Goal: Book appointment/travel/reservation: Book appointment/travel/reservation

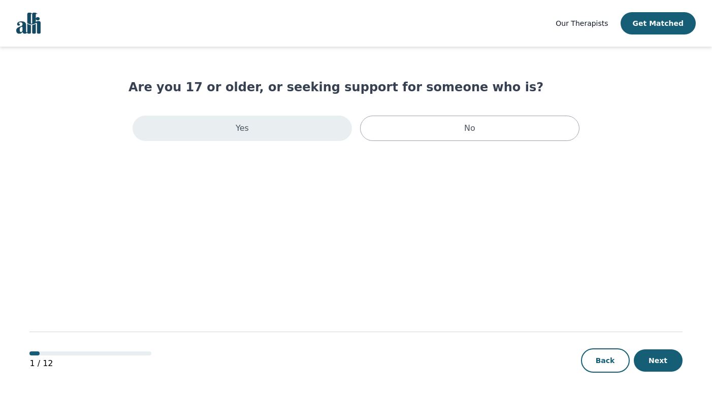
click at [273, 135] on div "Yes" at bounding box center [241, 128] width 219 height 25
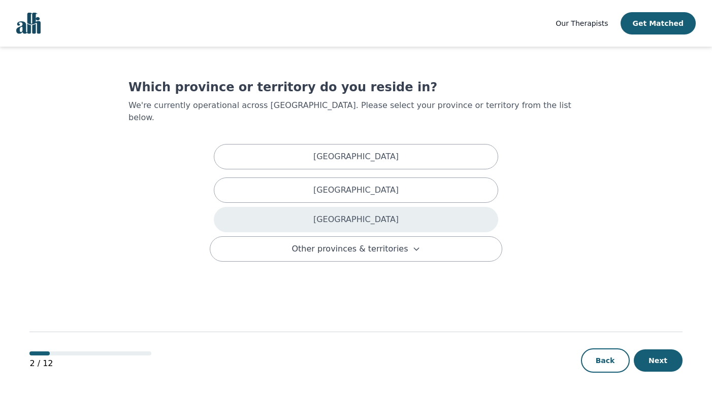
click at [337, 207] on div "Ontario" at bounding box center [356, 219] width 284 height 25
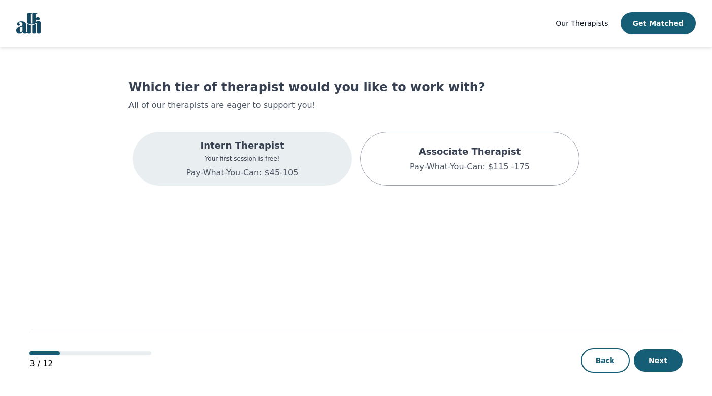
click at [318, 164] on div "Intern Therapist Your first session is free! Pay-What-You-Can: $45-105" at bounding box center [241, 159] width 219 height 54
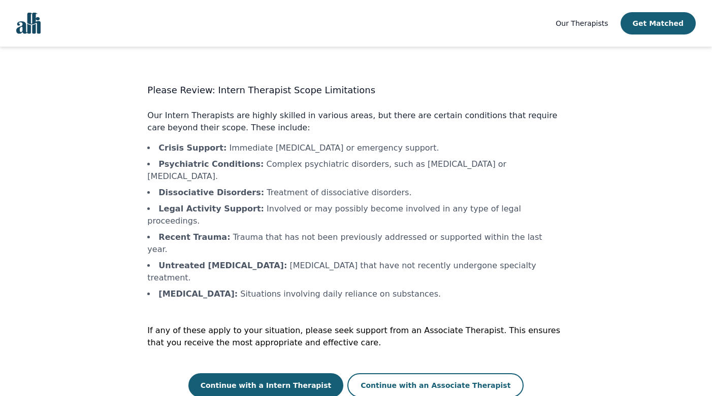
drag, startPoint x: 331, startPoint y: 339, endPoint x: 400, endPoint y: 267, distance: 99.4
click at [400, 267] on div "Please Review: Intern Therapist Scope Limitations Our Intern Therapists are hig…" at bounding box center [355, 240] width 417 height 315
click at [318, 374] on button "Continue with a Intern Therapist" at bounding box center [265, 386] width 155 height 24
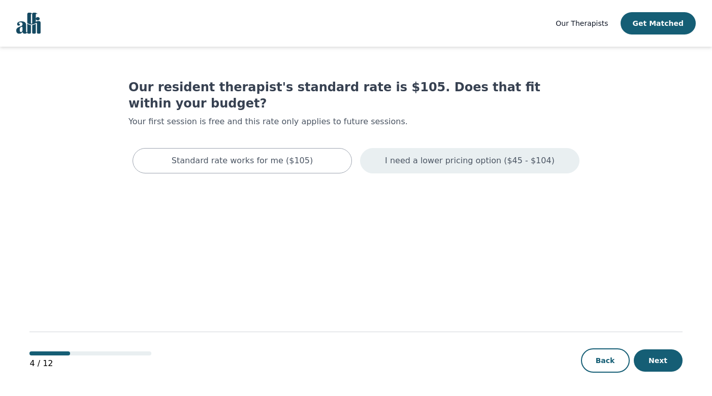
click at [462, 155] on p "I need a lower pricing option ($45 - $104)" at bounding box center [470, 161] width 170 height 12
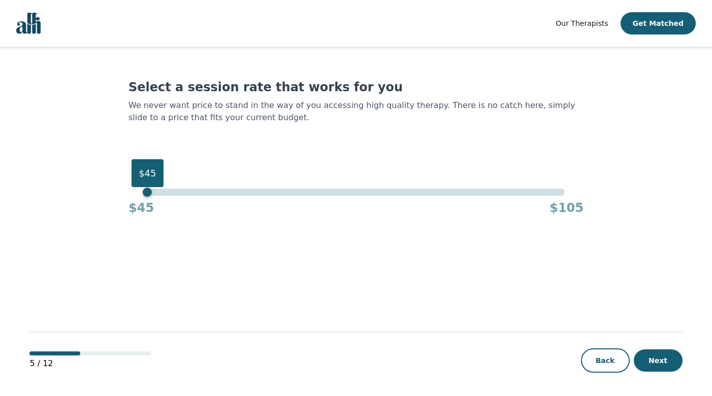
drag, startPoint x: 564, startPoint y: 193, endPoint x: 132, endPoint y: 219, distance: 432.7
click at [132, 219] on main "Select a session rate that works for you We never want price to stand in the wa…" at bounding box center [355, 222] width 652 height 351
click at [660, 365] on button "Next" at bounding box center [657, 361] width 49 height 22
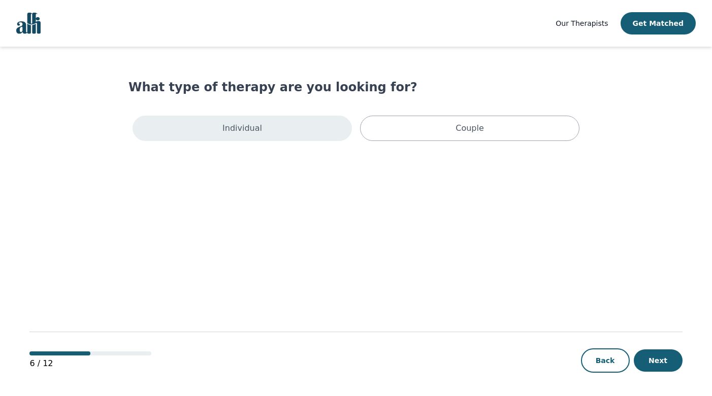
click at [306, 123] on div "Individual" at bounding box center [241, 128] width 219 height 25
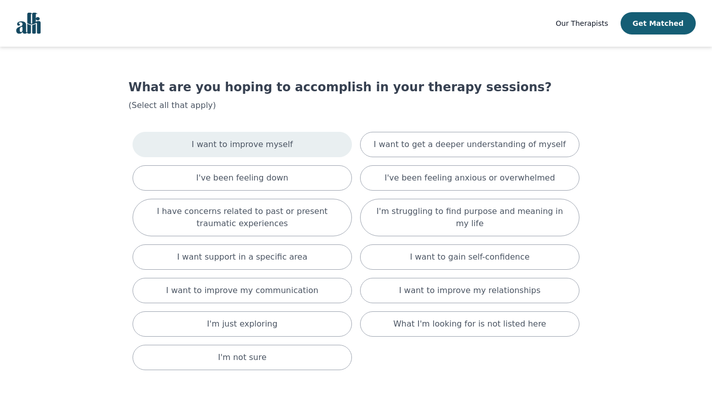
click at [337, 146] on div "I want to improve myself" at bounding box center [241, 144] width 219 height 25
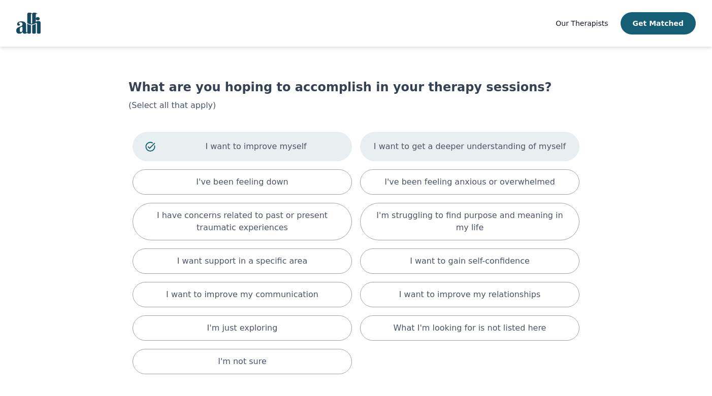
click at [394, 142] on p "I want to get a deeper understanding of myself" at bounding box center [470, 147] width 192 height 12
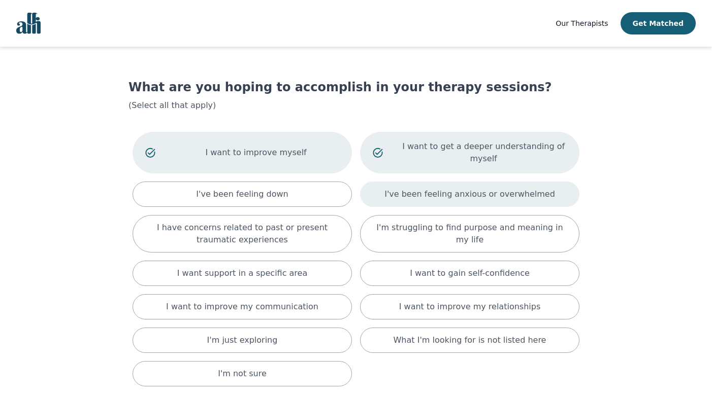
click at [371, 187] on div "I've been feeling anxious or overwhelmed" at bounding box center [469, 194] width 219 height 25
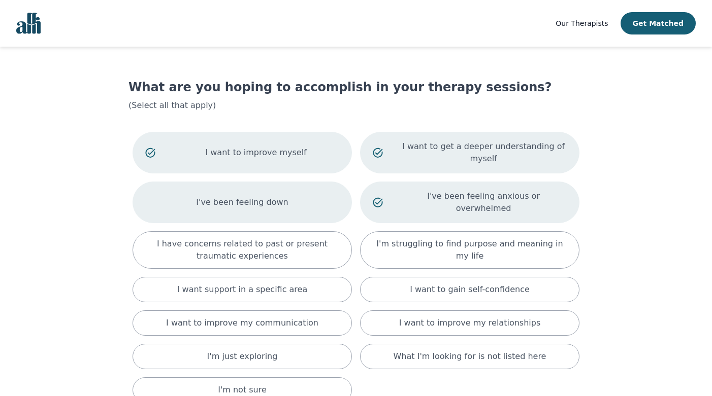
click at [326, 204] on div "I've been feeling down" at bounding box center [241, 203] width 219 height 42
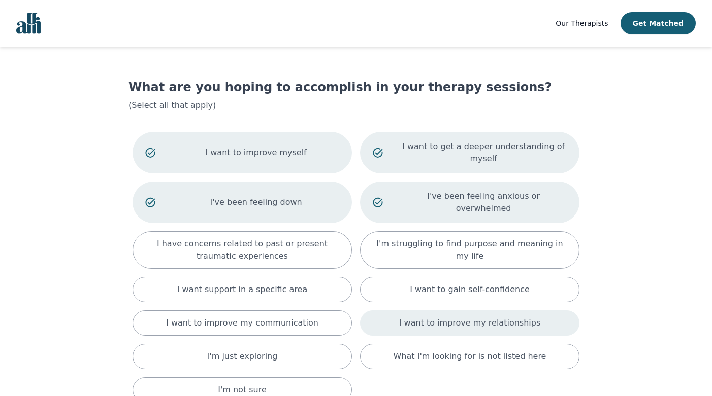
click at [385, 311] on div "I want to improve my relationships" at bounding box center [469, 323] width 219 height 25
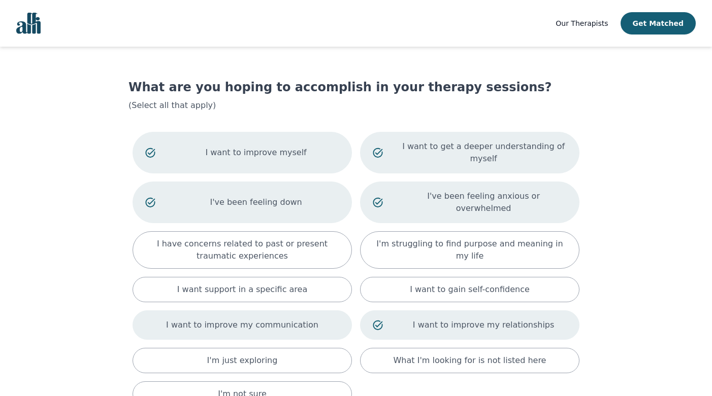
click at [327, 322] on div "I want to improve my communication" at bounding box center [241, 325] width 219 height 29
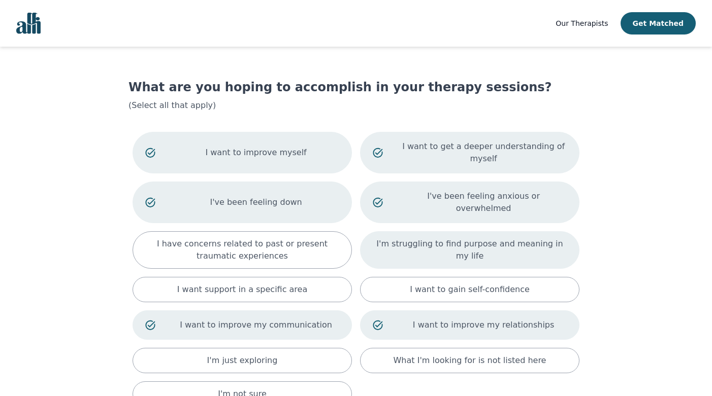
click at [557, 250] on div "I'm struggling to find purpose and meaning in my life" at bounding box center [469, 250] width 219 height 38
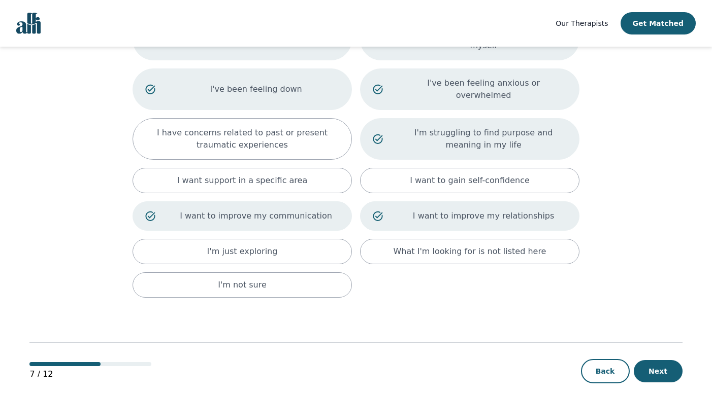
scroll to position [113, 0]
click at [653, 361] on button "Next" at bounding box center [657, 372] width 49 height 22
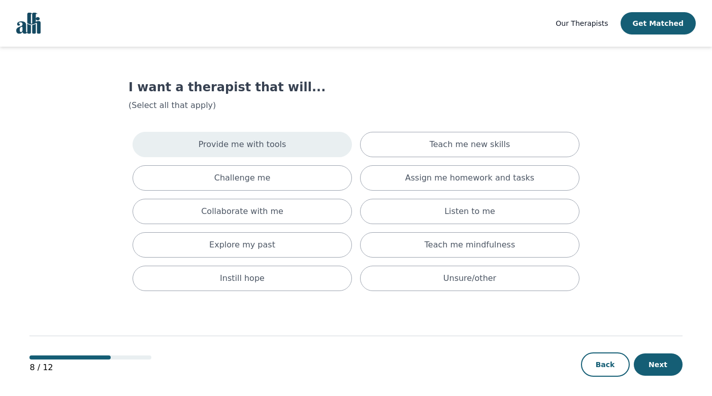
click at [328, 157] on div "Provide me with tools" at bounding box center [241, 144] width 219 height 25
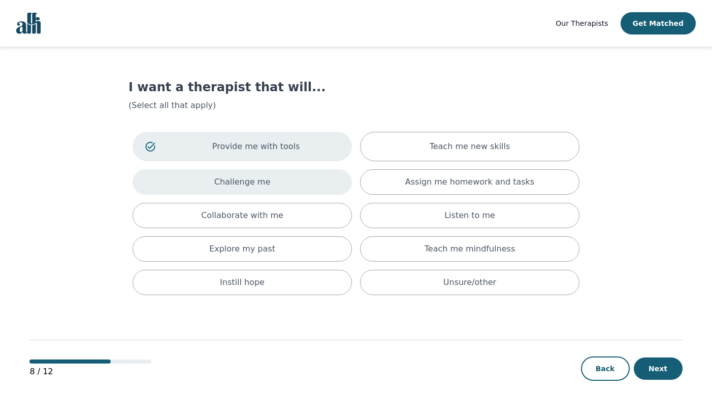
click at [325, 176] on div "Challenge me" at bounding box center [241, 182] width 219 height 25
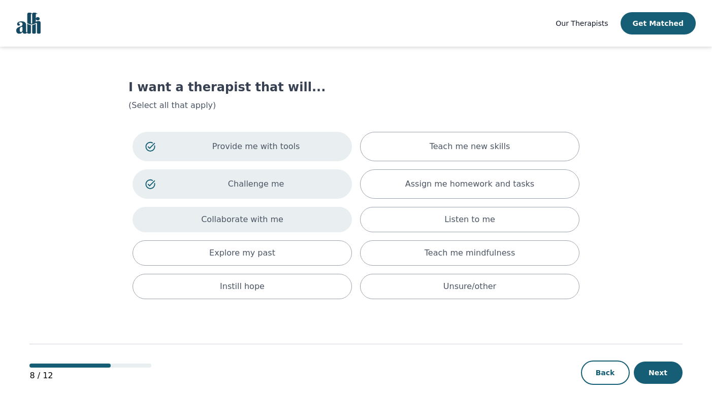
click at [319, 209] on div "Collaborate with me" at bounding box center [241, 219] width 219 height 25
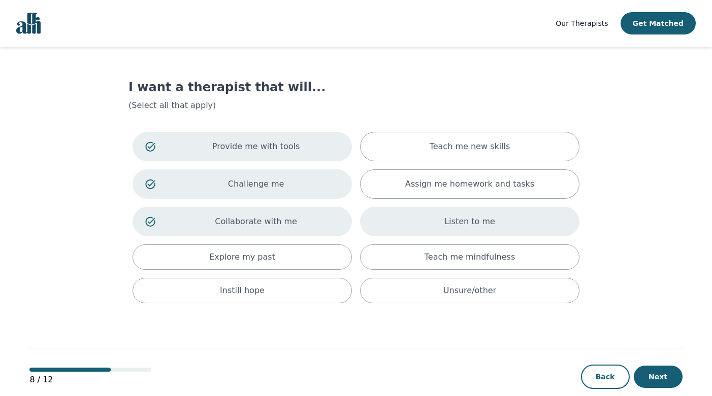
click at [378, 221] on div "Listen to me" at bounding box center [469, 221] width 219 height 29
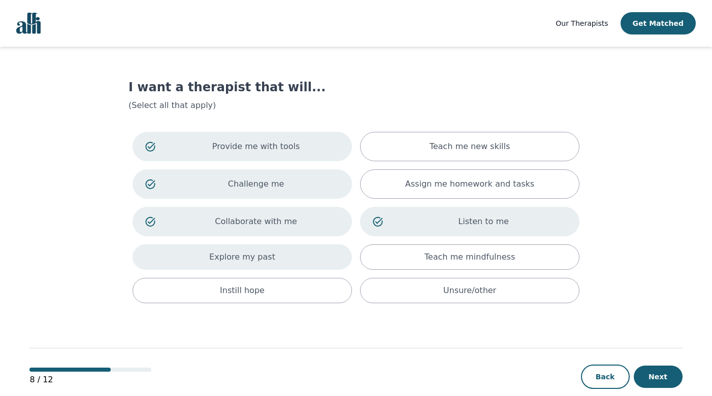
click at [339, 257] on div "Explore my past" at bounding box center [241, 257] width 219 height 25
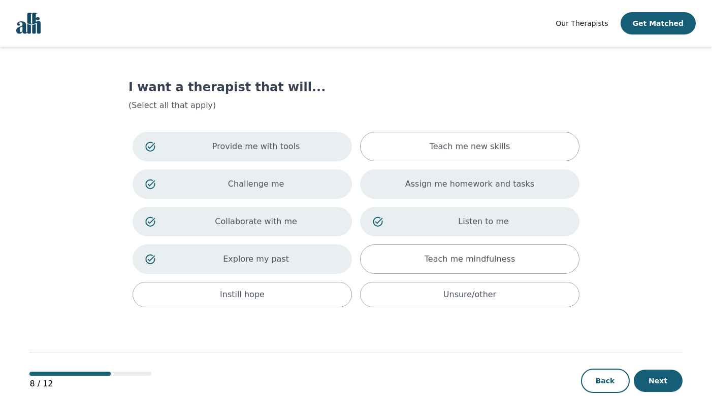
click at [414, 193] on div "Assign me homework and tasks" at bounding box center [469, 184] width 219 height 29
click at [415, 170] on div "Assign me homework and tasks" at bounding box center [469, 184] width 219 height 29
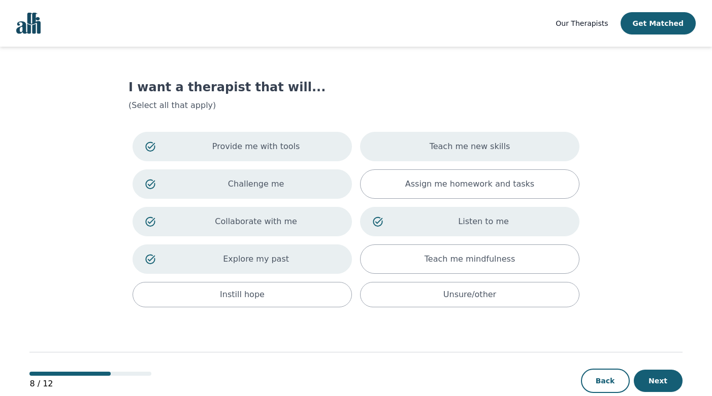
click at [418, 155] on div "Teach me new skills" at bounding box center [469, 146] width 219 height 29
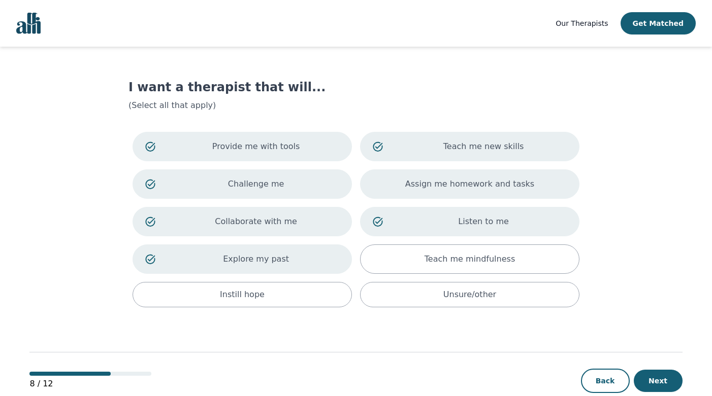
click at [412, 180] on p "Assign me homework and tasks" at bounding box center [469, 184] width 129 height 12
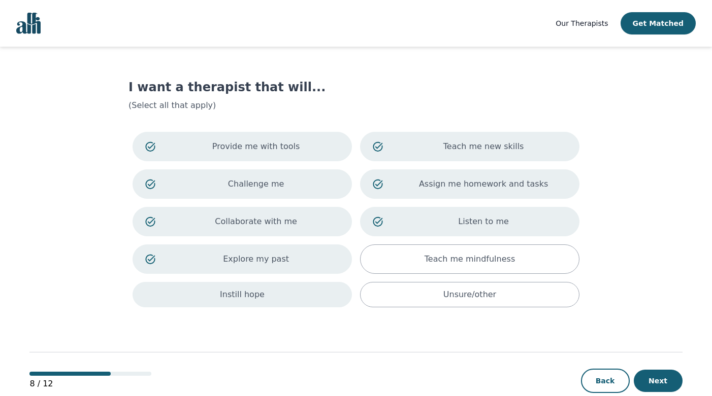
click at [328, 289] on div "Instill hope" at bounding box center [241, 294] width 219 height 25
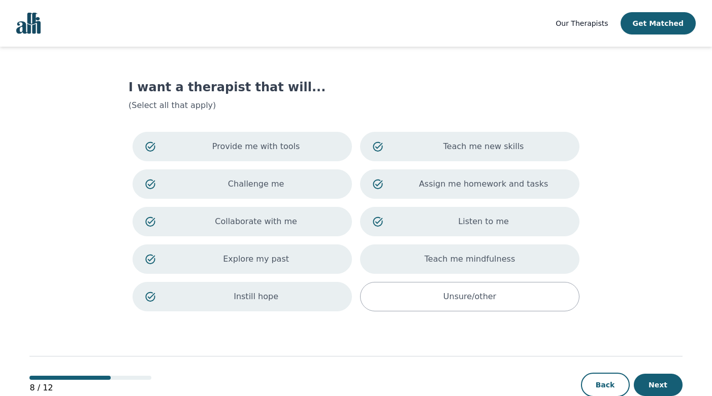
click at [395, 256] on div "Teach me mindfulness" at bounding box center [469, 259] width 219 height 29
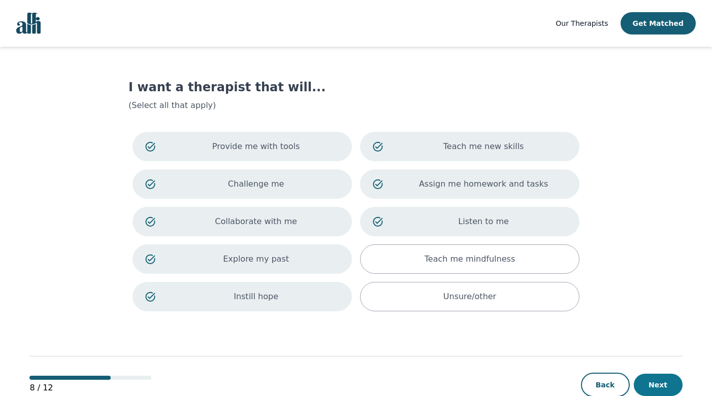
click at [644, 385] on button "Next" at bounding box center [657, 385] width 49 height 22
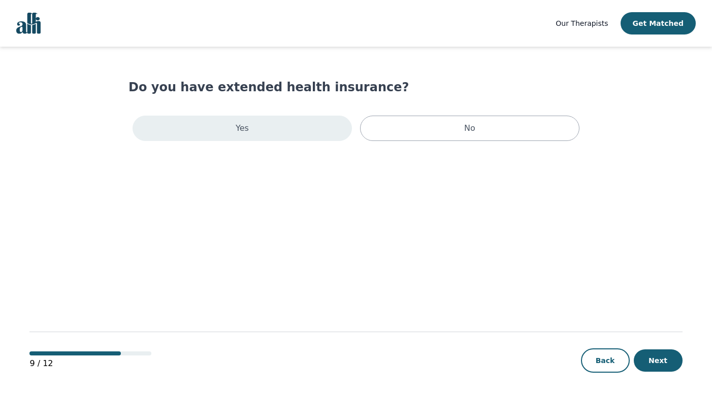
click at [322, 118] on div "Yes" at bounding box center [241, 128] width 219 height 25
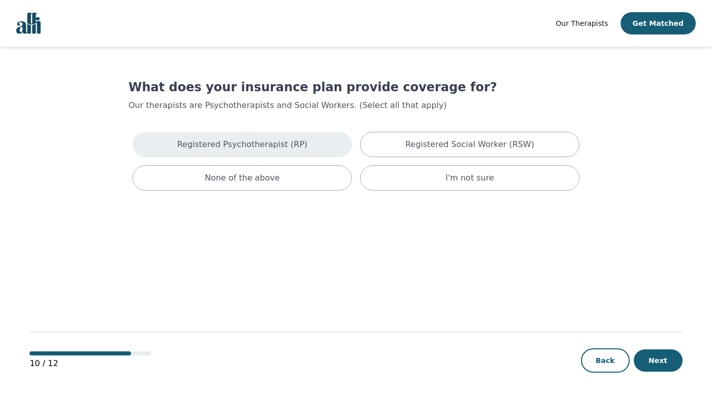
click at [317, 155] on div "Registered Psychotherapist (RP)" at bounding box center [241, 144] width 219 height 25
click at [650, 368] on button "Next" at bounding box center [657, 361] width 49 height 22
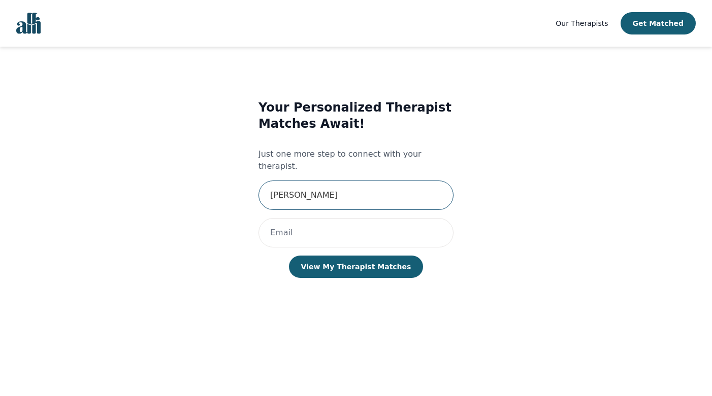
type input "Alphia"
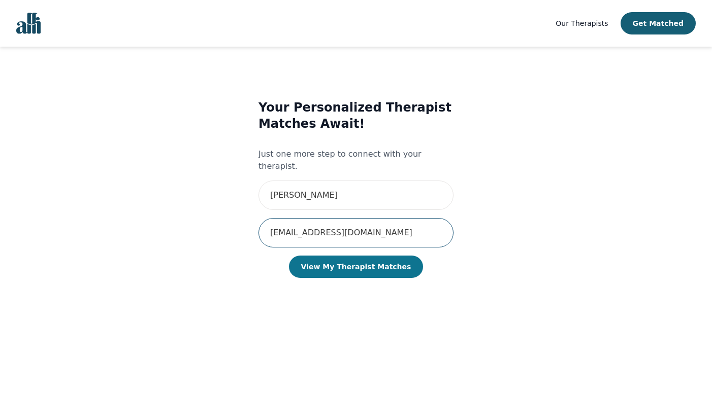
type input "[EMAIL_ADDRESS][DOMAIN_NAME]"
click at [379, 258] on button "View My Therapist Matches" at bounding box center [356, 267] width 135 height 22
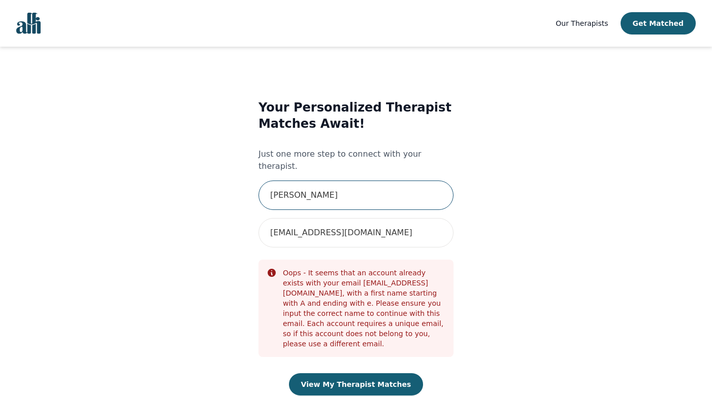
click at [389, 185] on input "Alphia" at bounding box center [355, 195] width 195 height 29
type input "[PERSON_NAME]"
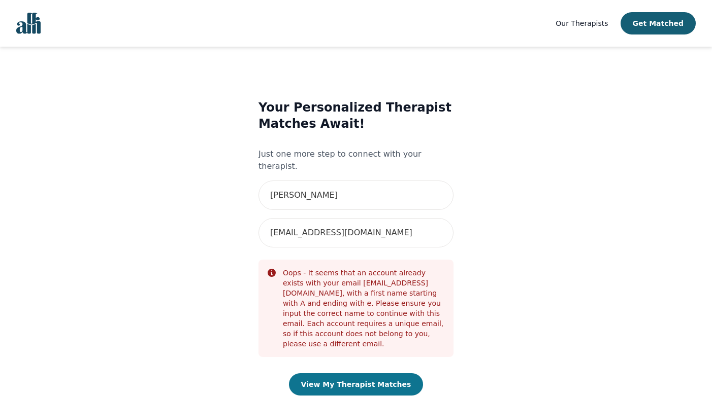
click at [345, 374] on button "View My Therapist Matches" at bounding box center [356, 385] width 135 height 22
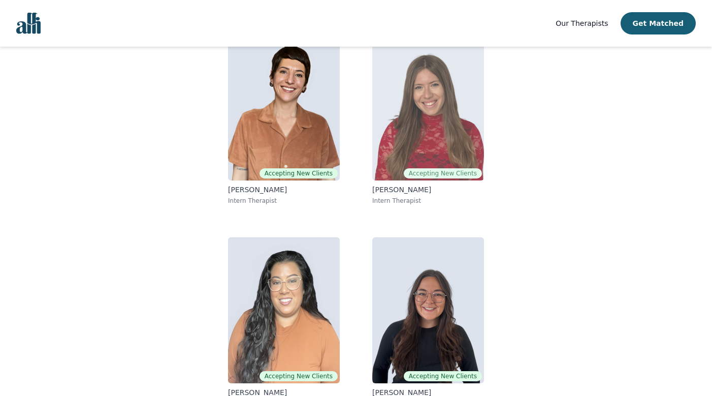
scroll to position [117, 0]
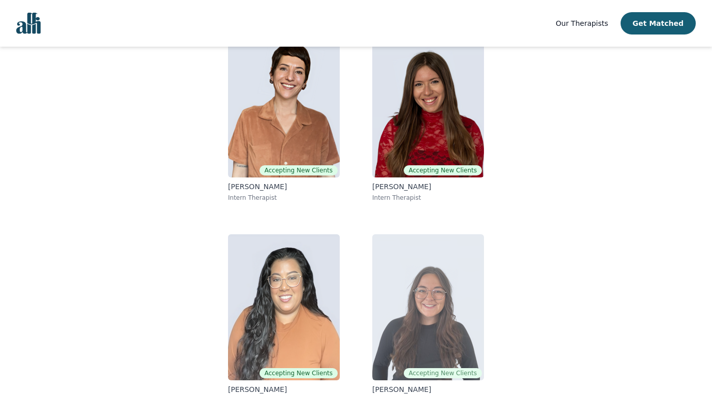
click at [418, 267] on img at bounding box center [428, 307] width 112 height 146
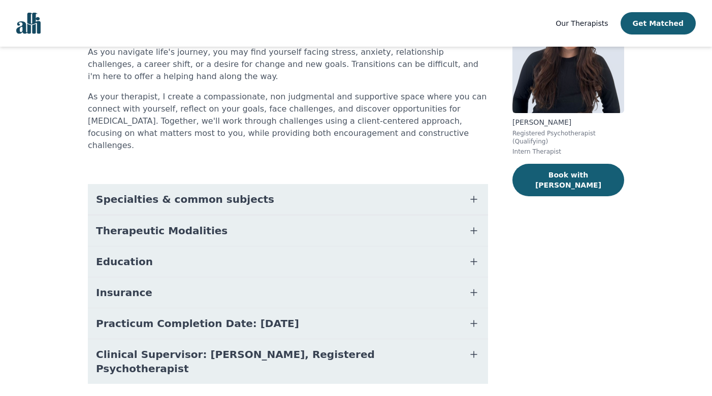
scroll to position [105, 0]
click at [421, 184] on button "Specialties & common subjects" at bounding box center [288, 199] width 400 height 30
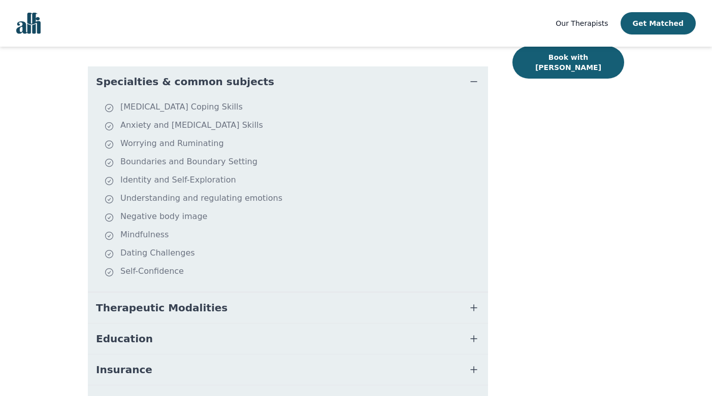
scroll to position [223, 0]
click at [353, 292] on button "Therapeutic Modalities" at bounding box center [288, 307] width 400 height 30
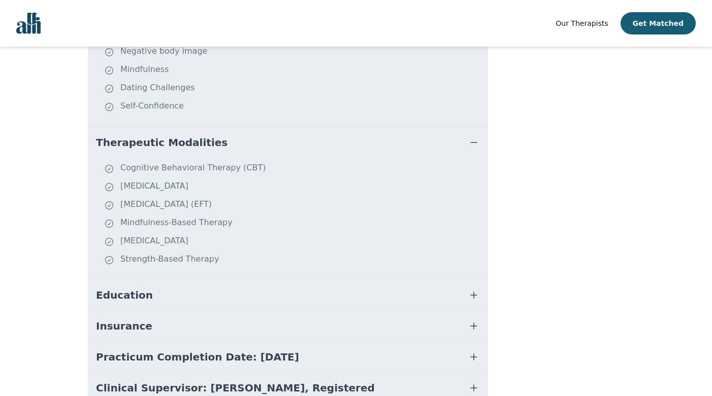
scroll to position [389, 0]
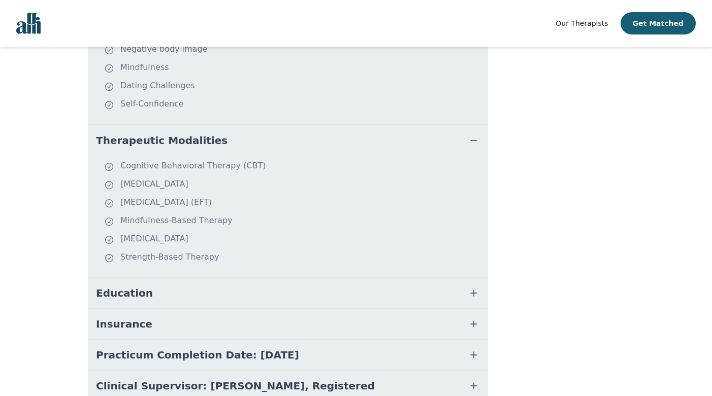
click at [353, 285] on button "Education" at bounding box center [288, 293] width 400 height 30
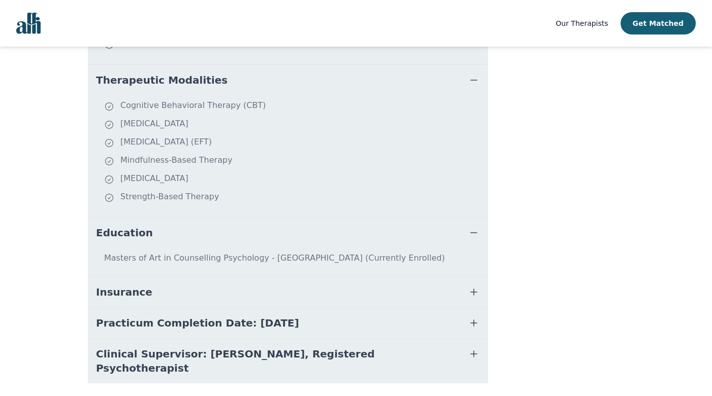
scroll to position [454, 0]
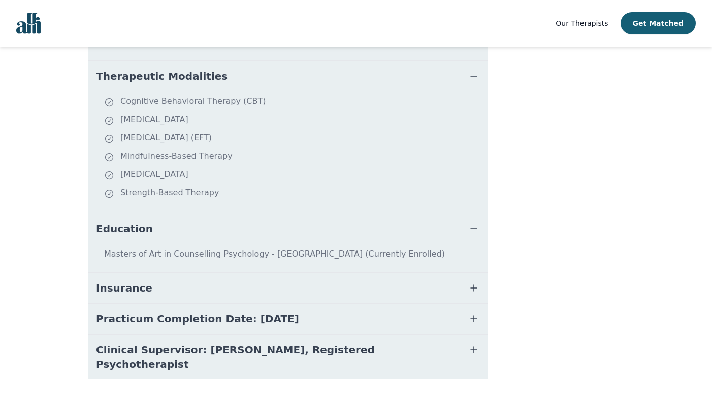
click at [357, 273] on button "Insurance" at bounding box center [288, 288] width 400 height 30
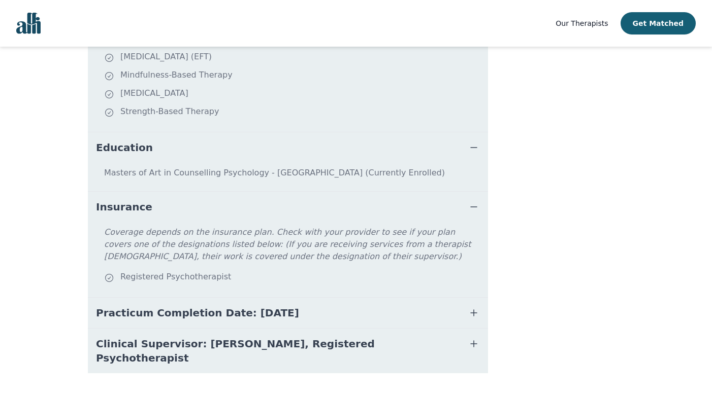
scroll to position [534, 0]
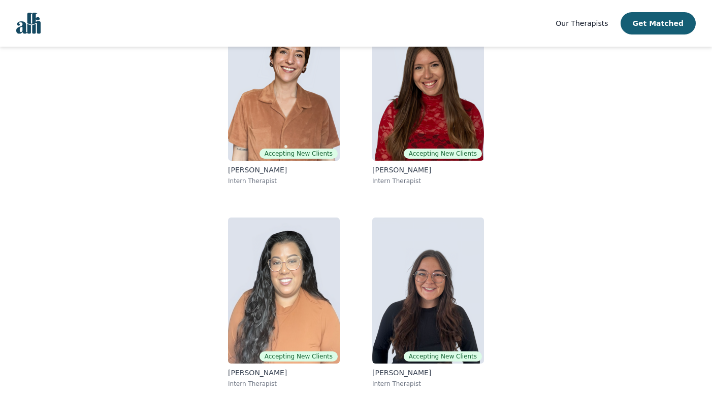
scroll to position [117, 0]
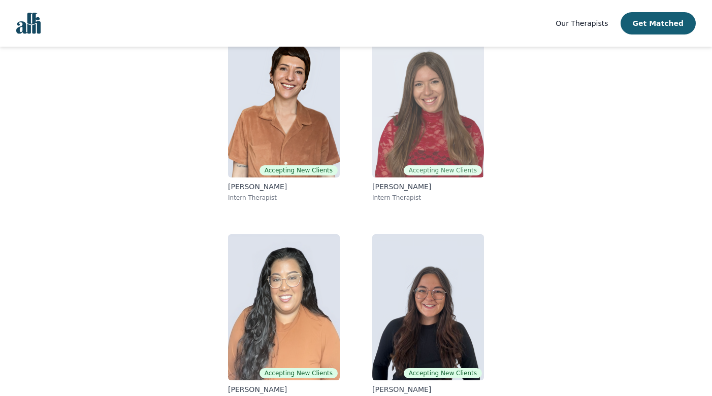
click at [421, 109] on img at bounding box center [428, 104] width 112 height 146
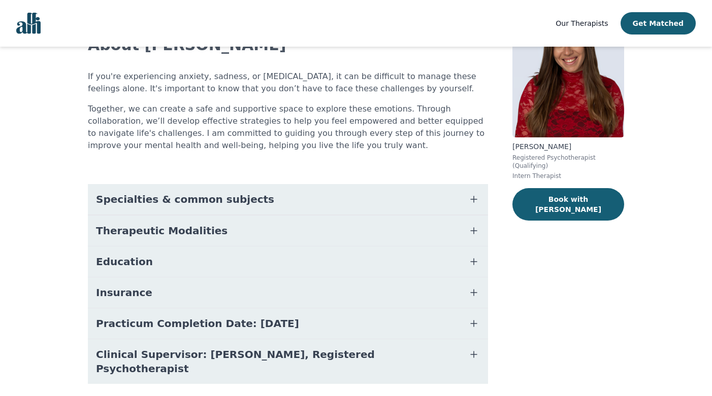
scroll to position [84, 0]
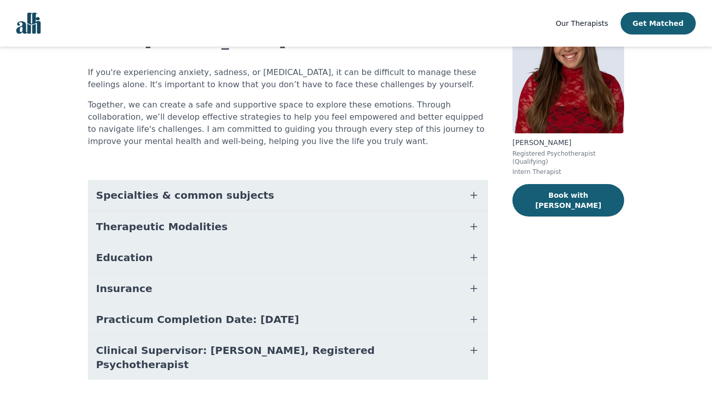
click at [335, 190] on button "Specialties & common subjects" at bounding box center [288, 195] width 400 height 30
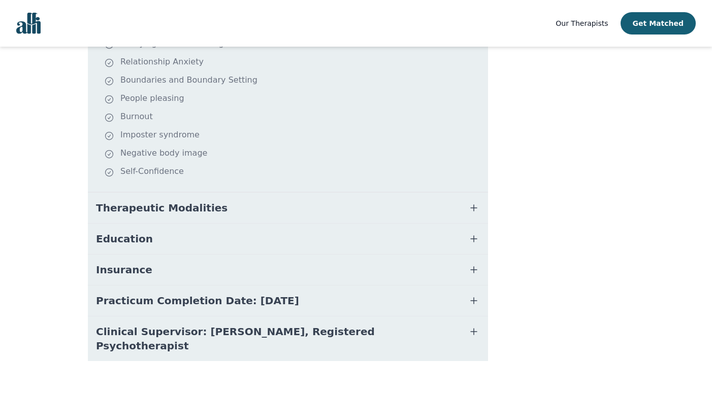
scroll to position [297, 0]
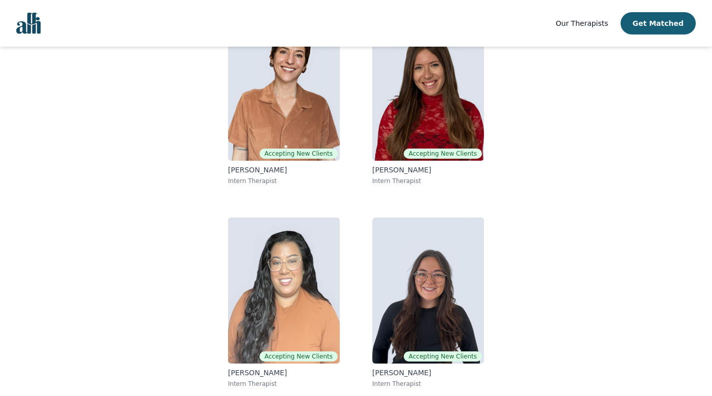
scroll to position [117, 0]
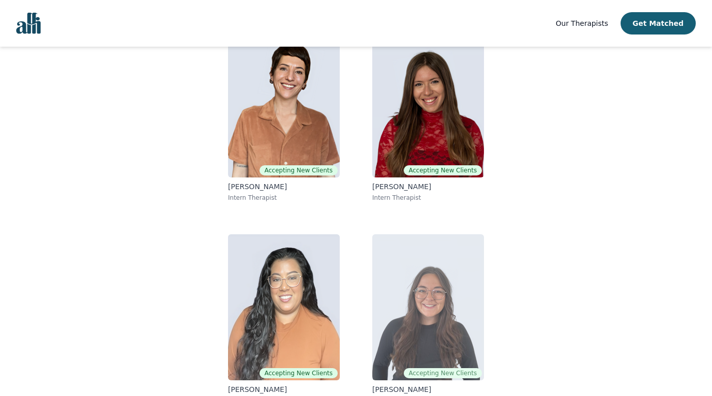
click at [389, 281] on img at bounding box center [428, 307] width 112 height 146
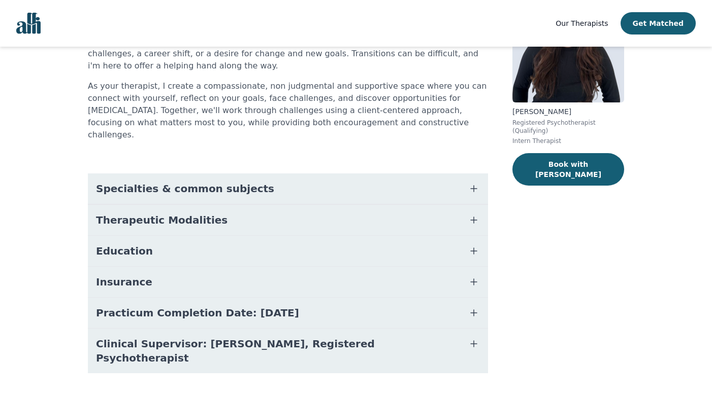
scroll to position [114, 0]
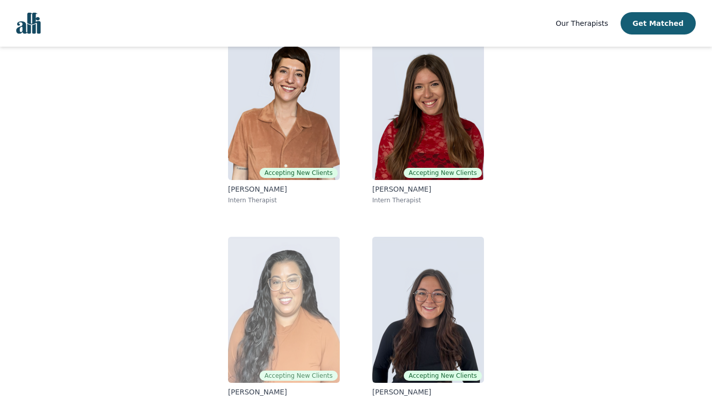
click at [269, 264] on img at bounding box center [284, 310] width 112 height 146
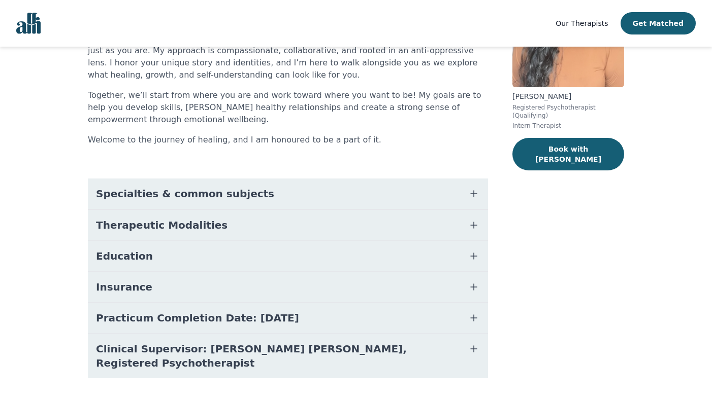
scroll to position [133, 0]
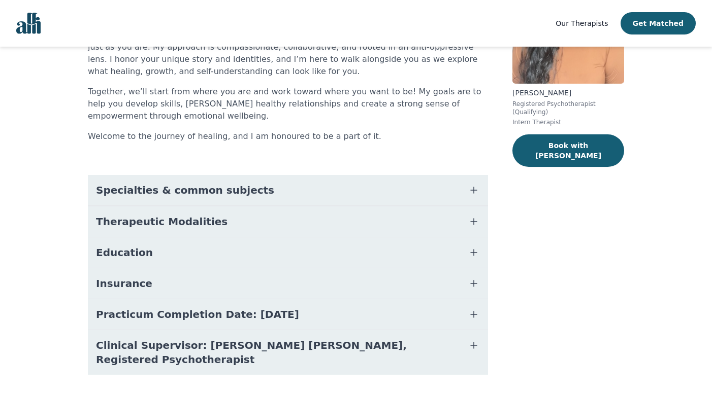
click at [278, 189] on button "Specialties & common subjects" at bounding box center [288, 190] width 400 height 30
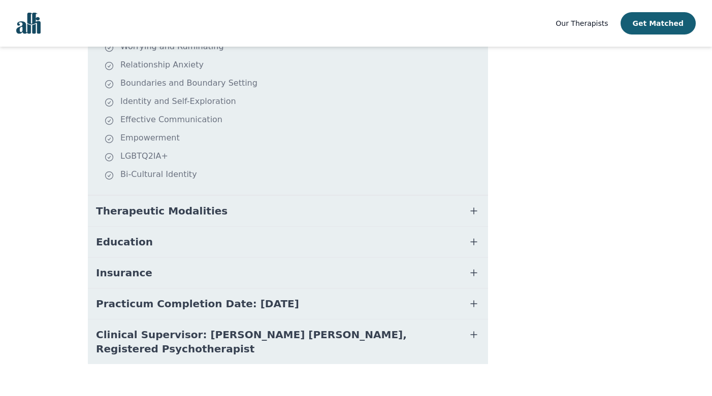
scroll to position [347, 0]
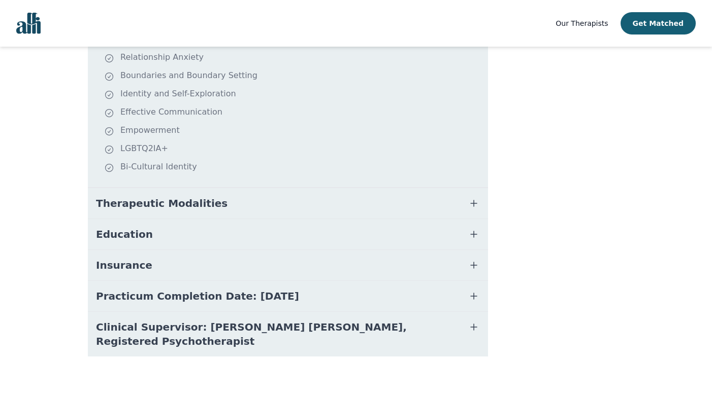
click at [263, 205] on button "Therapeutic Modalities" at bounding box center [288, 203] width 400 height 30
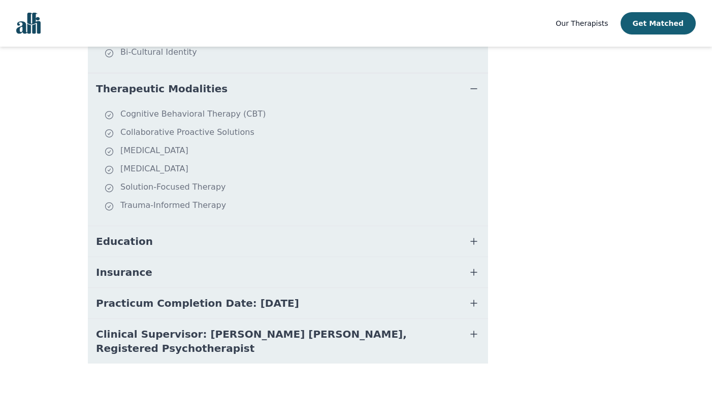
scroll to position [470, 0]
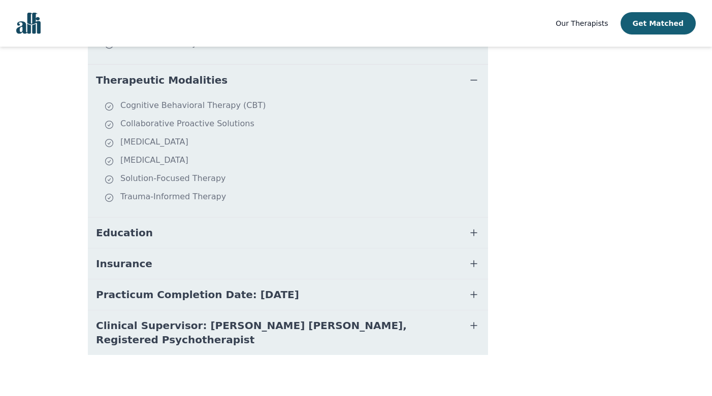
click at [248, 225] on button "Education" at bounding box center [288, 233] width 400 height 30
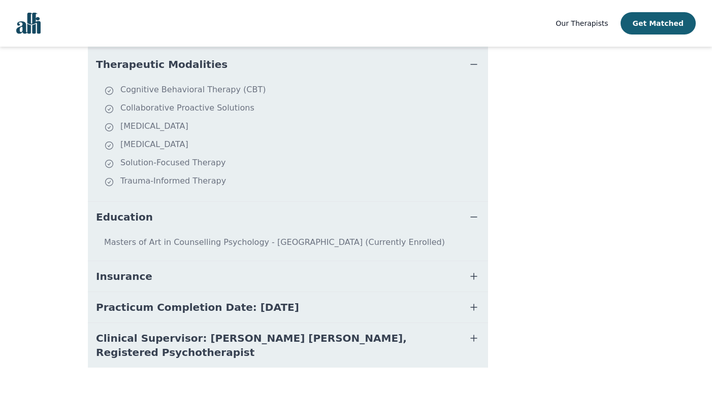
scroll to position [501, 0]
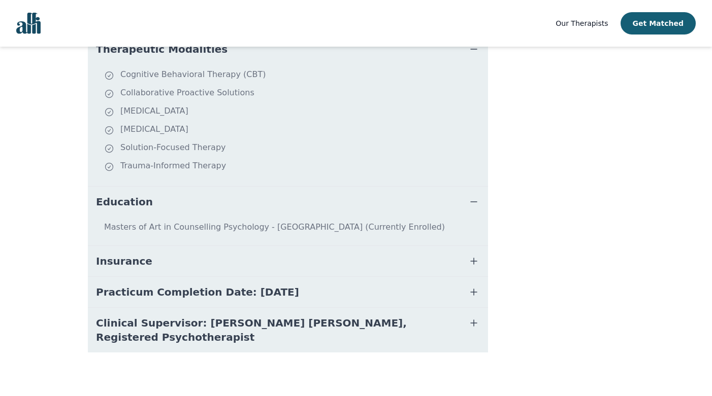
click at [227, 258] on button "Insurance" at bounding box center [288, 261] width 400 height 30
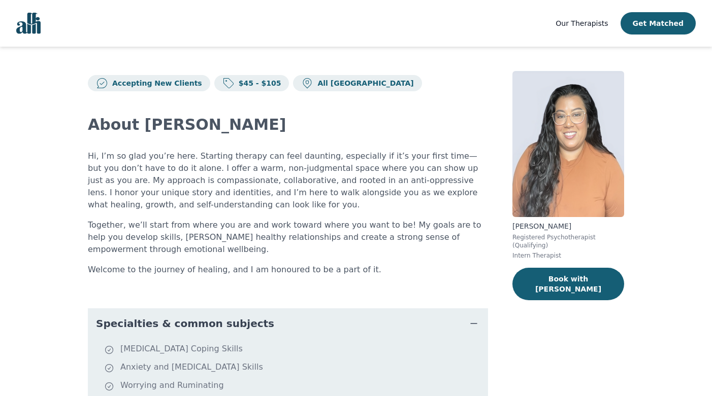
scroll to position [0, 0]
click at [563, 125] on img at bounding box center [568, 144] width 112 height 146
click at [540, 279] on button "Book with Christina" at bounding box center [568, 284] width 112 height 32
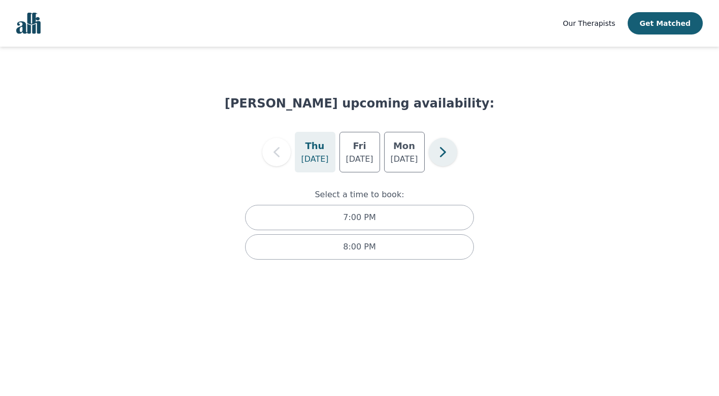
click at [445, 155] on icon "button" at bounding box center [443, 152] width 20 height 20
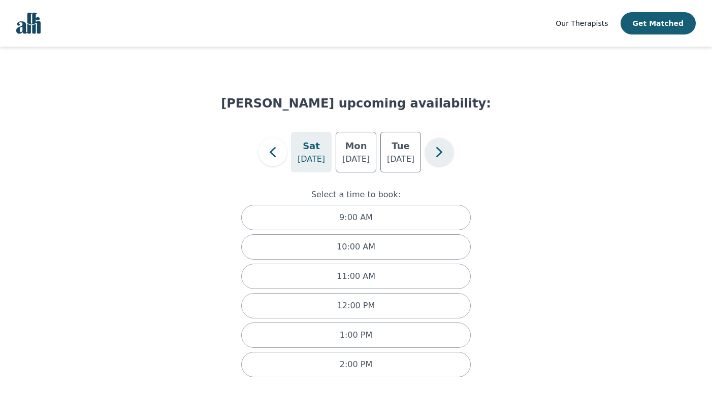
click at [445, 155] on icon "button" at bounding box center [439, 152] width 20 height 20
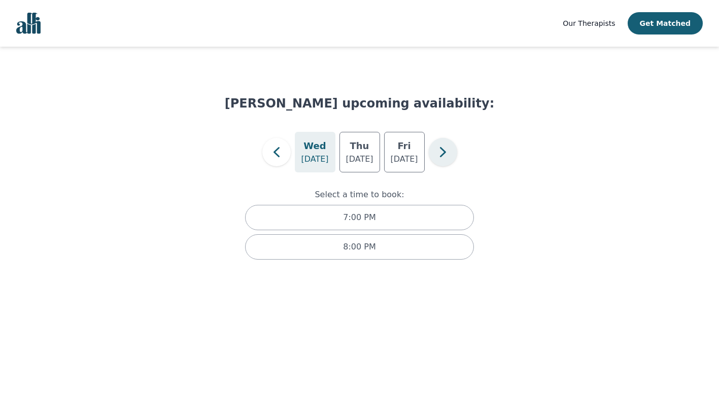
click at [445, 155] on icon "button" at bounding box center [443, 152] width 20 height 20
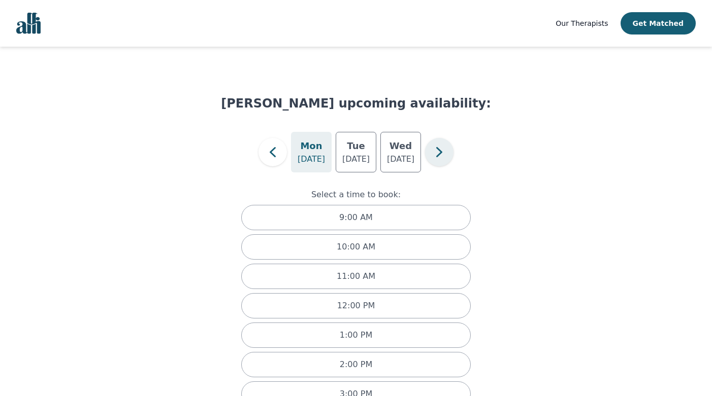
click at [445, 155] on icon "button" at bounding box center [439, 152] width 20 height 20
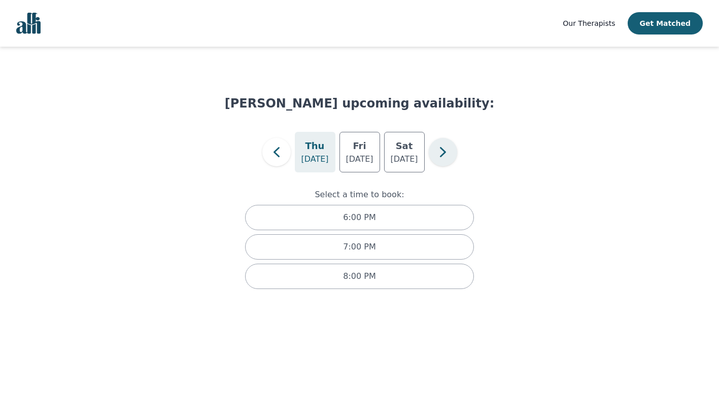
click at [445, 155] on icon "button" at bounding box center [443, 152] width 20 height 20
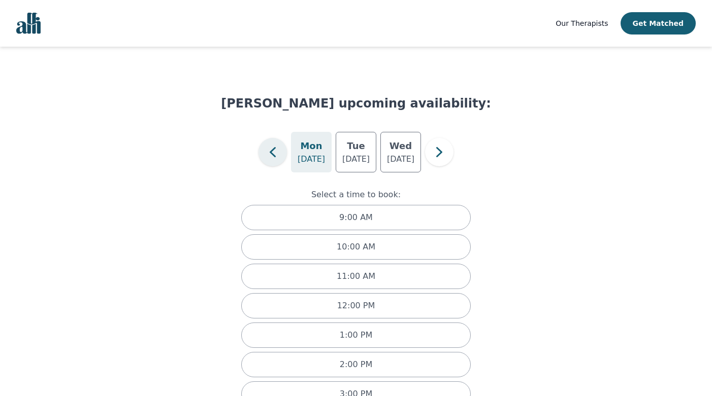
click at [286, 149] on button "button" at bounding box center [272, 152] width 28 height 28
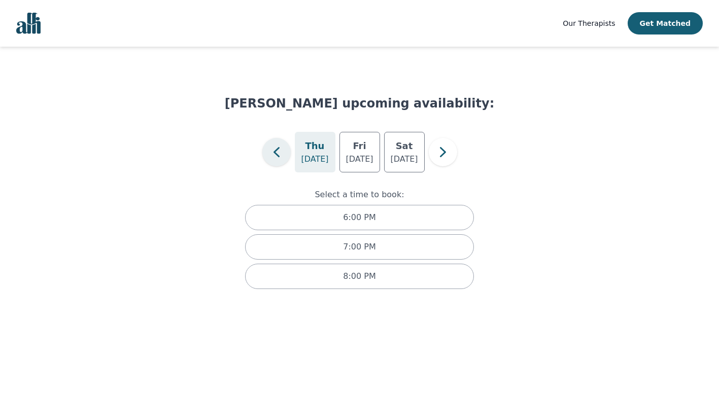
click at [286, 149] on icon "button" at bounding box center [276, 152] width 20 height 20
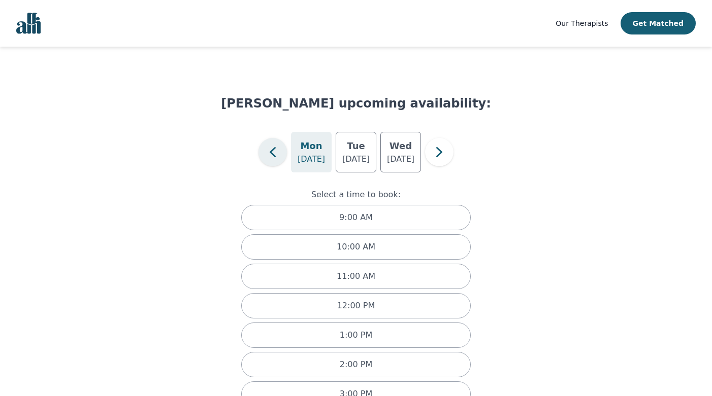
click at [281, 154] on icon "button" at bounding box center [272, 152] width 20 height 20
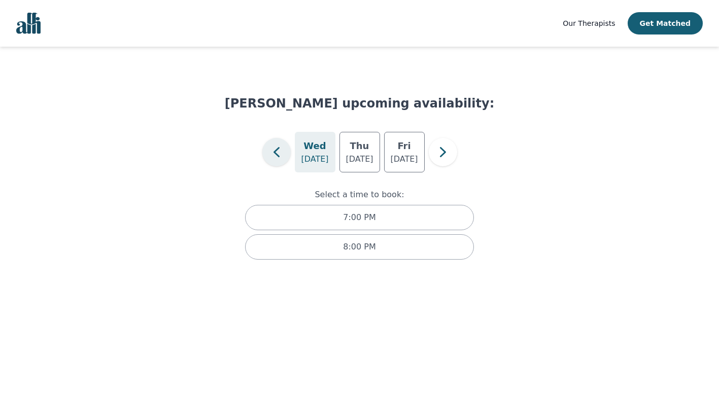
click at [281, 154] on icon "button" at bounding box center [276, 152] width 20 height 20
click at [281, 154] on icon "button" at bounding box center [272, 152] width 20 height 20
click at [281, 154] on icon "button" at bounding box center [276, 152] width 20 height 20
click at [282, 155] on icon "button" at bounding box center [276, 152] width 20 height 20
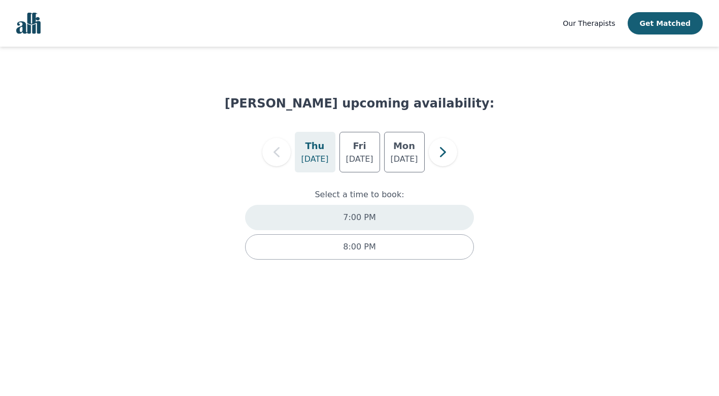
click at [357, 215] on p "7:00 PM" at bounding box center [359, 218] width 32 height 12
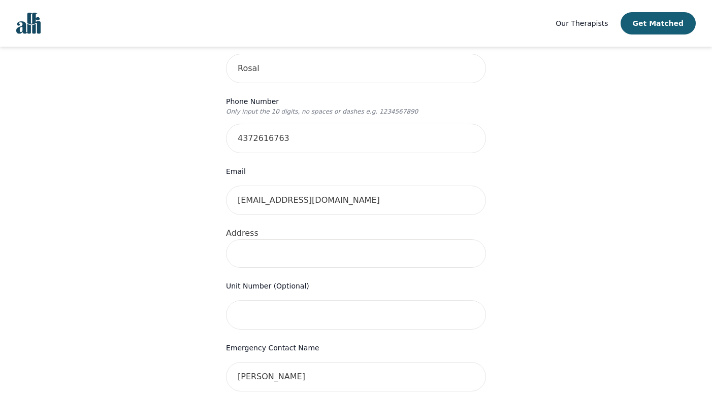
scroll to position [233, 0]
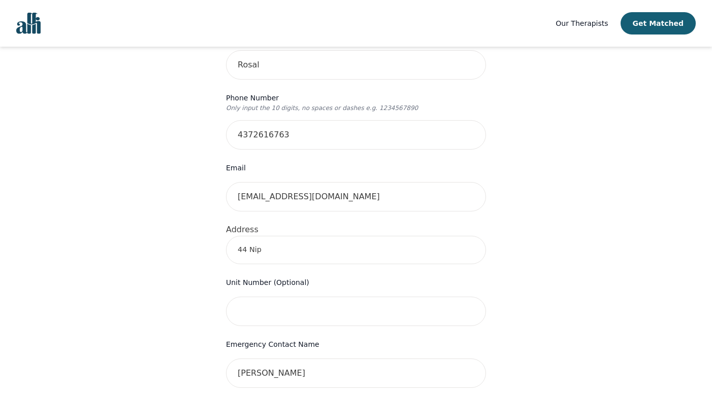
type input "[STREET_ADDRESS]"
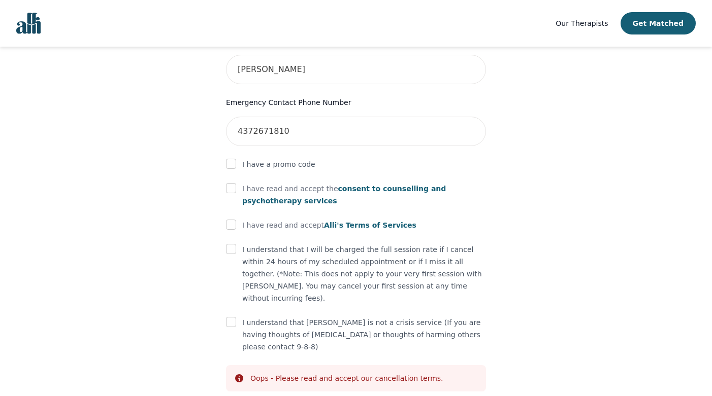
scroll to position [537, 0]
click at [231, 183] on input "checkbox" at bounding box center [231, 188] width 10 height 10
checkbox input "true"
click at [233, 220] on input "checkbox" at bounding box center [231, 225] width 10 height 10
checkbox input "true"
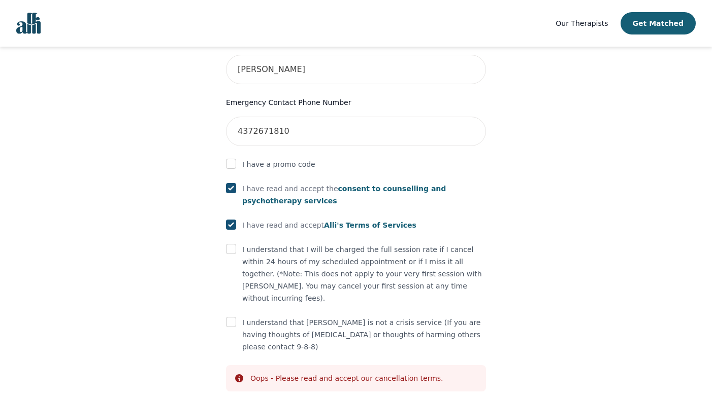
click at [232, 244] on input "checkbox" at bounding box center [231, 249] width 10 height 10
checkbox input "true"
click at [232, 317] on input "checkbox" at bounding box center [231, 322] width 10 height 10
checkbox input "true"
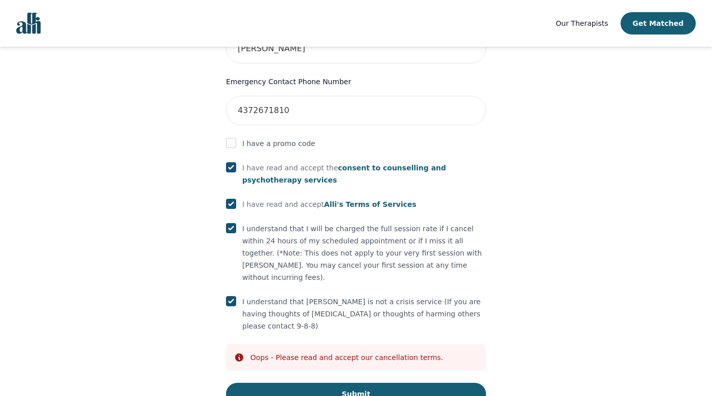
scroll to position [557, 0]
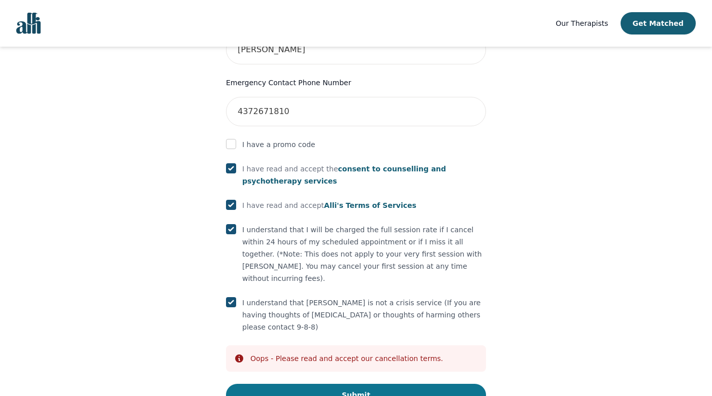
click at [318, 384] on button "Submit" at bounding box center [356, 395] width 260 height 22
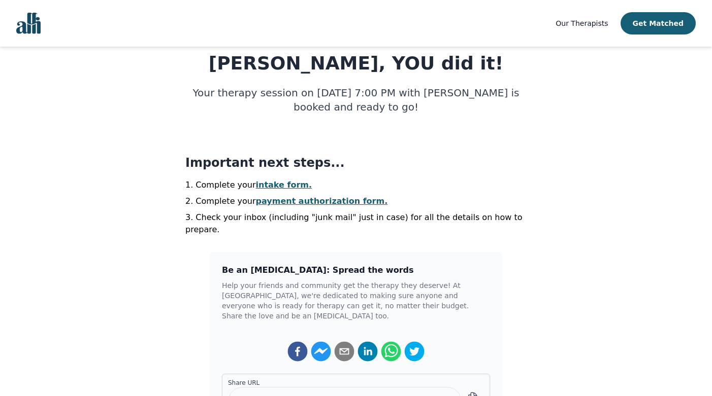
scroll to position [143, 0]
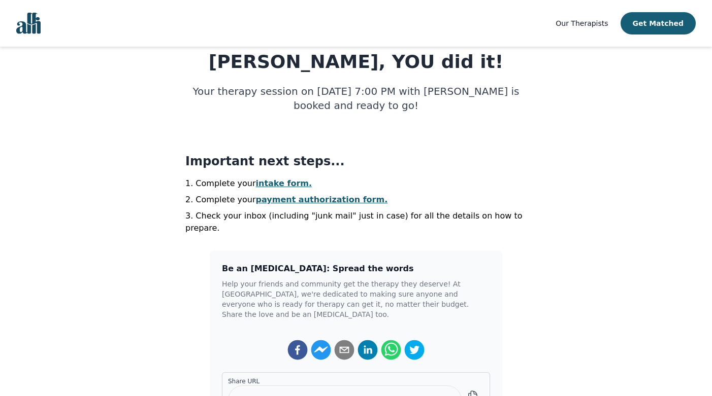
click at [290, 199] on link "payment authorization form." at bounding box center [322, 200] width 132 height 10
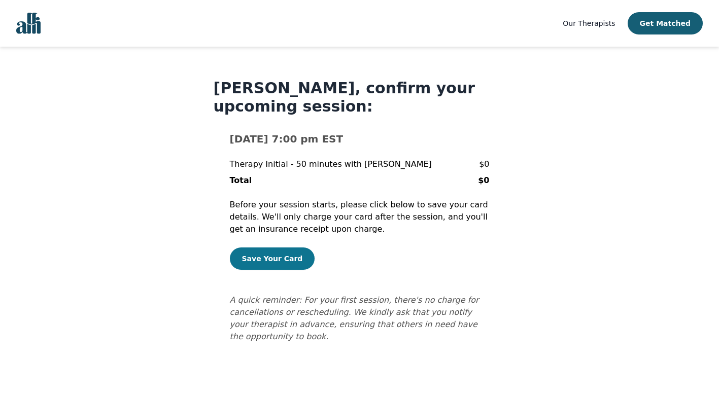
click at [287, 260] on button "Save Your Card" at bounding box center [272, 259] width 85 height 22
click at [262, 257] on button "Save Your Card" at bounding box center [272, 259] width 85 height 22
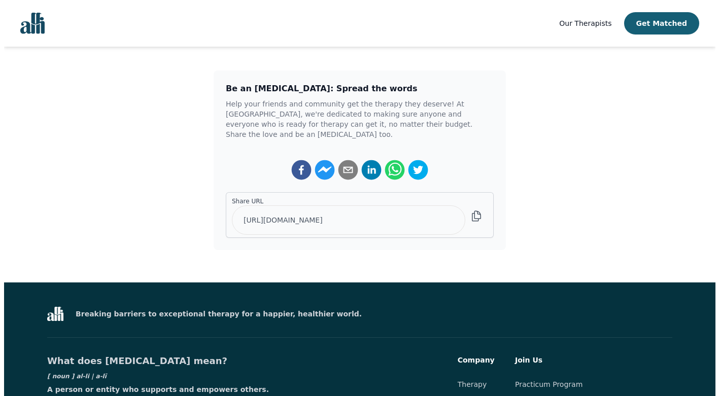
scroll to position [209, 0]
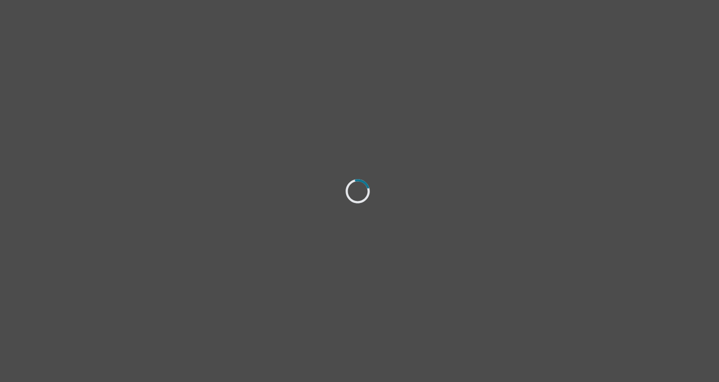
select select "[DEMOGRAPHIC_DATA]"
select select "she/her"
select select "Single"
select select "Bachelor degree"
select select "Friend"
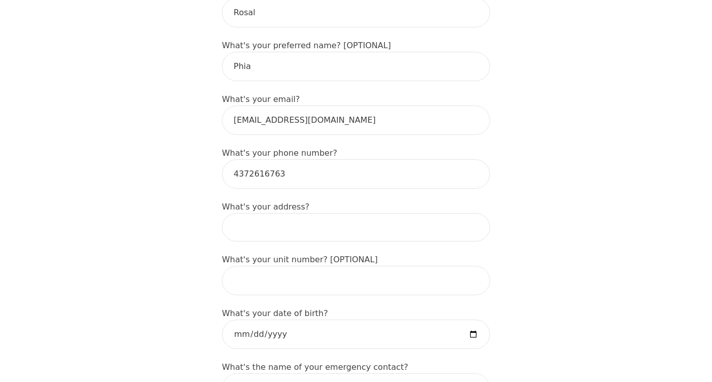
scroll to position [259, 0]
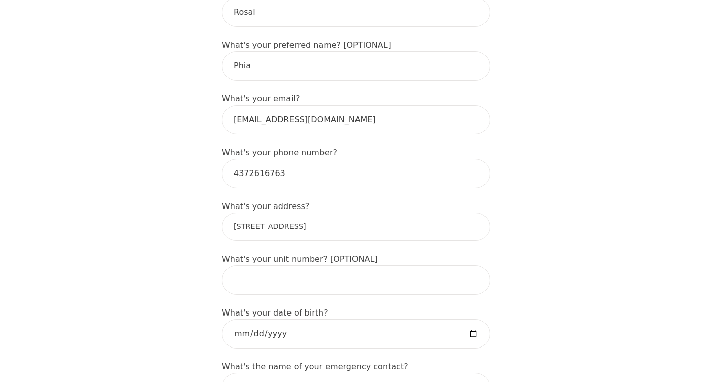
type input "[STREET_ADDRESS]"
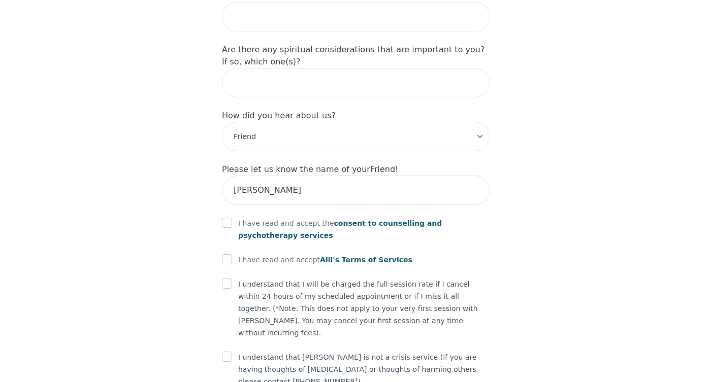
scroll to position [1215, 0]
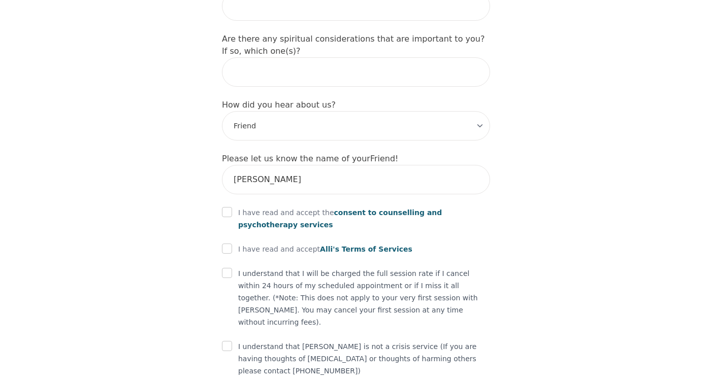
click at [231, 207] on input "checkbox" at bounding box center [227, 212] width 10 height 10
checkbox input "true"
type input "[STREET_ADDRESS]"
click at [229, 244] on input "checkbox" at bounding box center [227, 249] width 10 height 10
checkbox input "true"
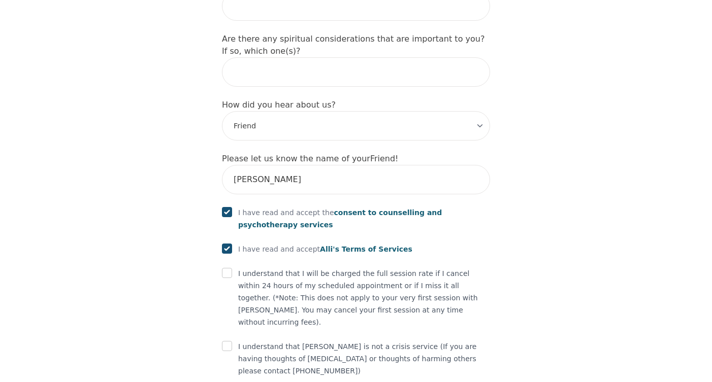
click at [229, 268] on input "checkbox" at bounding box center [227, 273] width 10 height 10
checkbox input "true"
click at [226, 341] on input "checkbox" at bounding box center [227, 346] width 10 height 10
checkbox input "true"
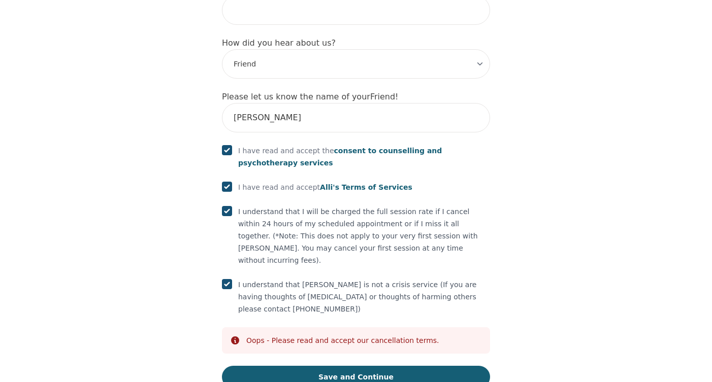
scroll to position [1275, 0]
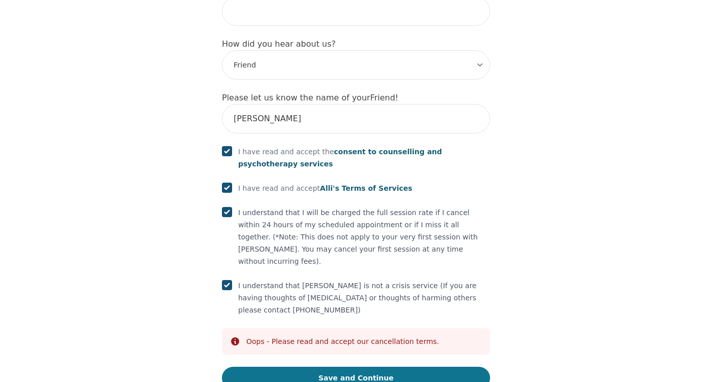
click at [340, 367] on button "Save and Continue" at bounding box center [356, 378] width 268 height 22
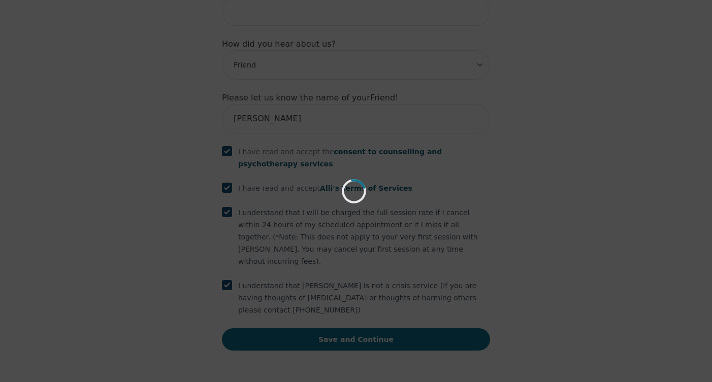
scroll to position [1237, 0]
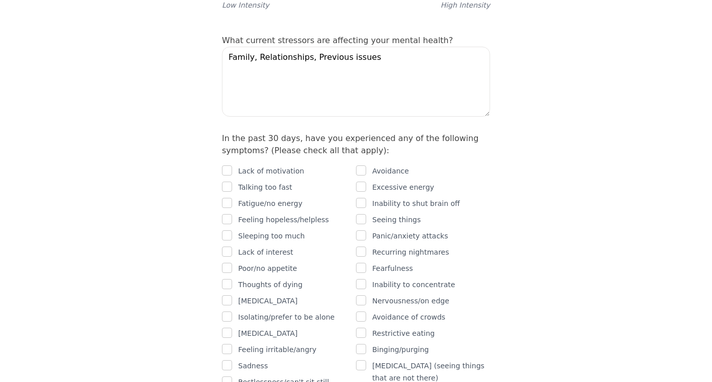
scroll to position [560, 0]
click at [364, 165] on input "checkbox" at bounding box center [361, 170] width 10 height 10
checkbox input "true"
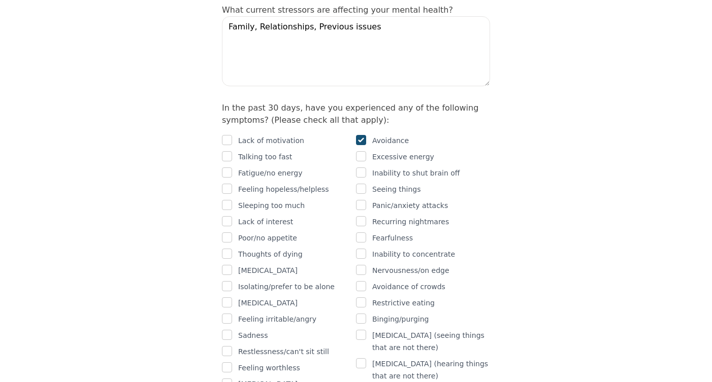
scroll to position [595, 0]
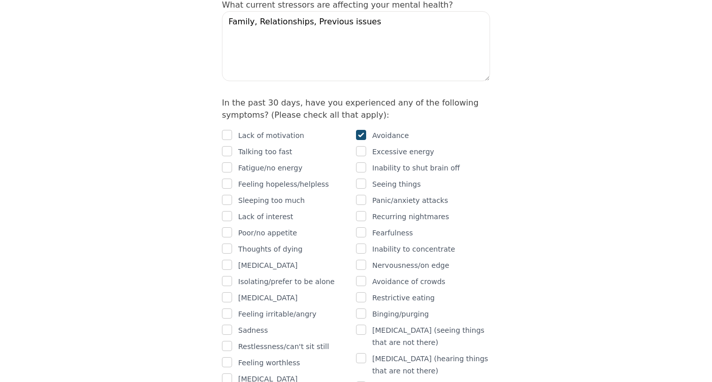
click at [362, 146] on input "checkbox" at bounding box center [361, 151] width 10 height 10
checkbox input "true"
click at [231, 162] on input "checkbox" at bounding box center [227, 167] width 10 height 10
checkbox input "true"
click at [362, 162] on input "checkbox" at bounding box center [361, 167] width 10 height 10
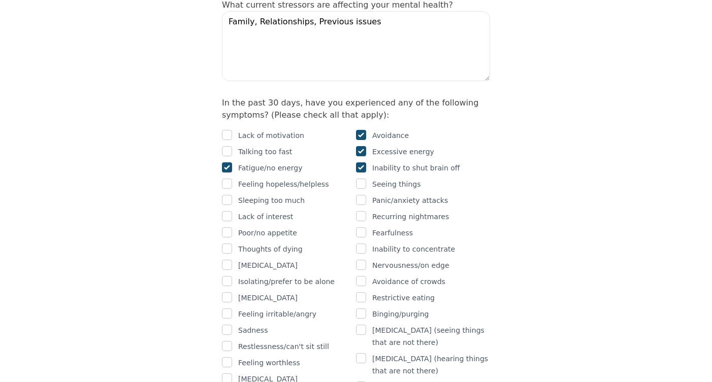
checkbox input "true"
click at [226, 179] on input "checkbox" at bounding box center [227, 184] width 10 height 10
checkbox input "true"
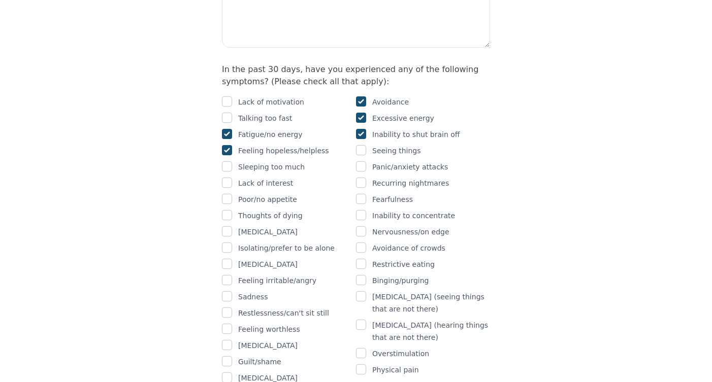
scroll to position [644, 0]
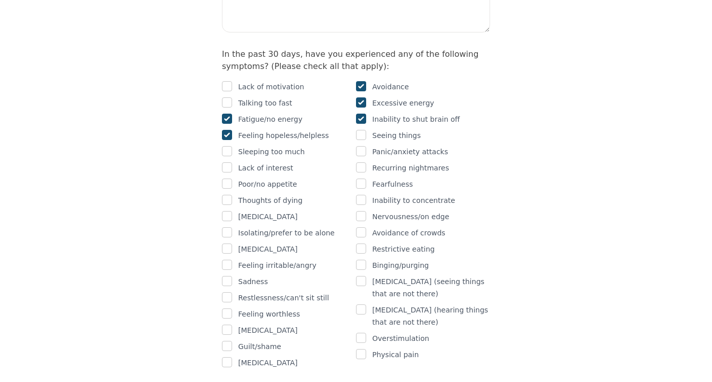
click at [231, 162] on input "checkbox" at bounding box center [227, 167] width 10 height 10
checkbox input "true"
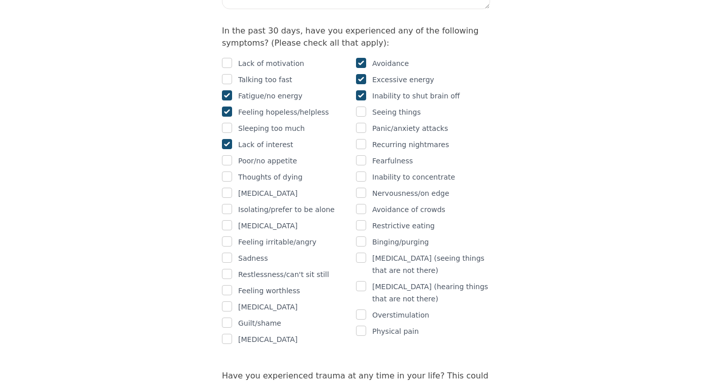
scroll to position [669, 0]
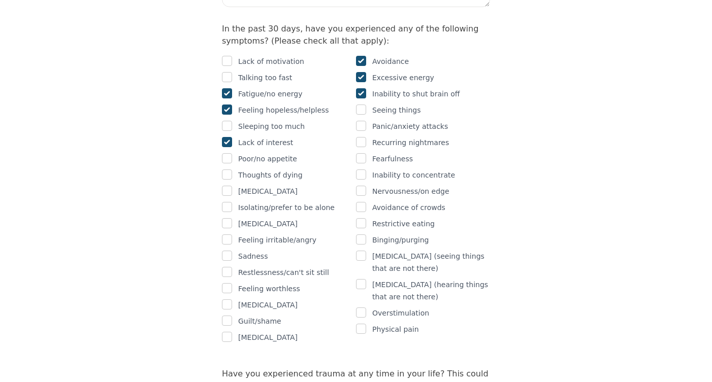
click at [360, 170] on input "checkbox" at bounding box center [361, 175] width 10 height 10
checkbox input "true"
click at [363, 186] on input "checkbox" at bounding box center [361, 191] width 10 height 10
checkbox input "true"
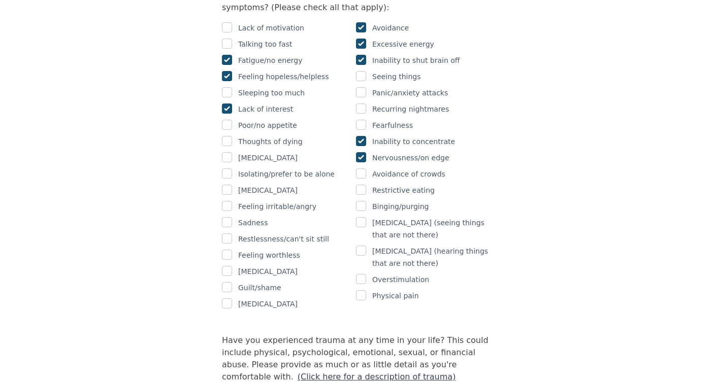
scroll to position [706, 0]
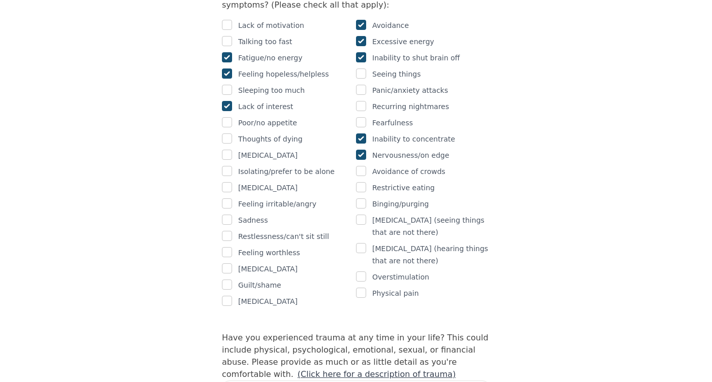
click at [231, 166] on input "checkbox" at bounding box center [227, 171] width 10 height 10
checkbox input "true"
click at [224, 182] on input "checkbox" at bounding box center [227, 187] width 10 height 10
checkbox input "true"
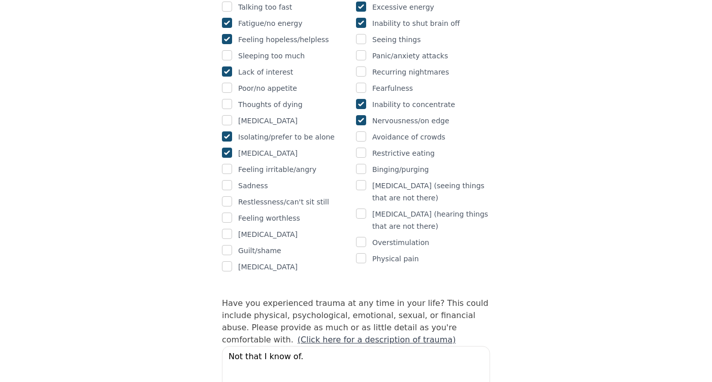
scroll to position [742, 0]
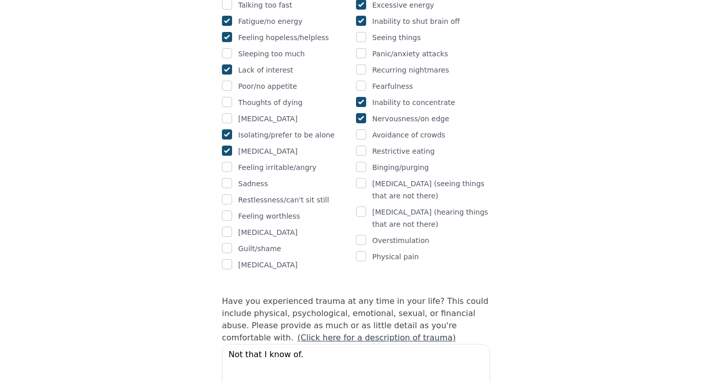
click at [231, 162] on input "checkbox" at bounding box center [227, 167] width 10 height 10
checkbox input "true"
click at [231, 211] on input "checkbox" at bounding box center [227, 216] width 10 height 10
checkbox input "true"
click at [231, 227] on input "checkbox" at bounding box center [227, 232] width 10 height 10
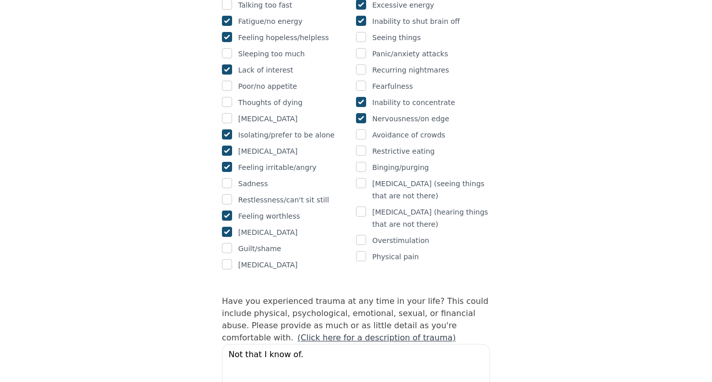
checkbox input "true"
click at [230, 243] on input "checkbox" at bounding box center [227, 248] width 10 height 10
checkbox input "true"
click at [364, 235] on input "checkbox" at bounding box center [361, 240] width 10 height 10
checkbox input "true"
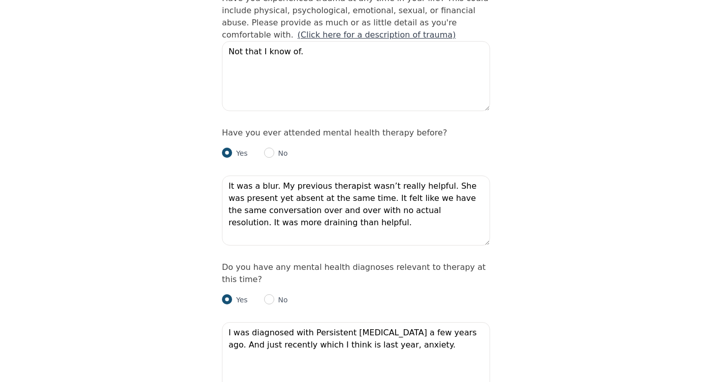
scroll to position [1045, 0]
click at [311, 198] on textarea "It was a blur. My previous therapist wasn’t really helpful. She was present yet…" at bounding box center [356, 211] width 268 height 70
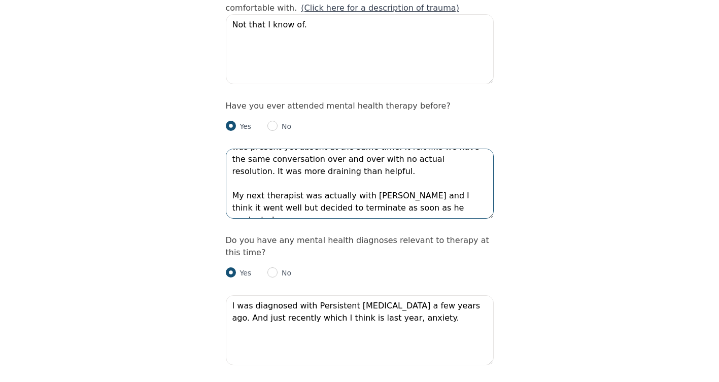
scroll to position [1086, 0]
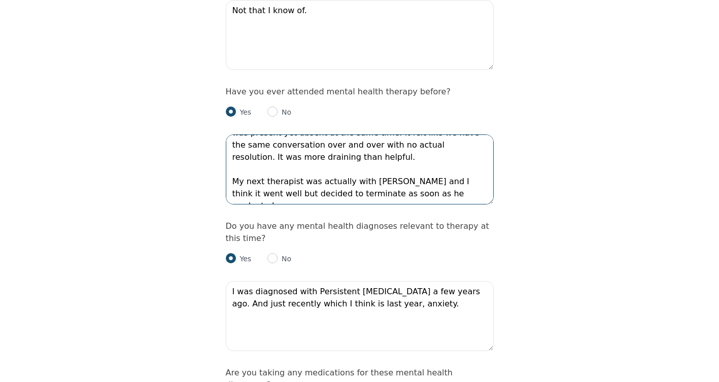
type textarea "It was a blur. My previous therapist wasn’t really helpful. She was present yet…"
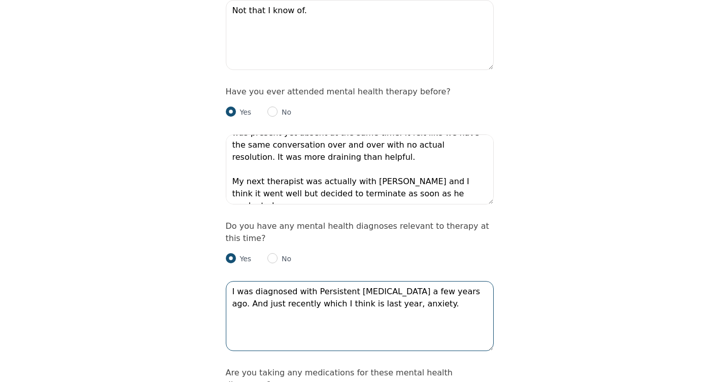
drag, startPoint x: 395, startPoint y: 284, endPoint x: 354, endPoint y: 279, distance: 41.4
click at [354, 281] on textarea "I was diagnosed with Persistent [MEDICAL_DATA] a few years ago. And just recent…" at bounding box center [360, 316] width 268 height 70
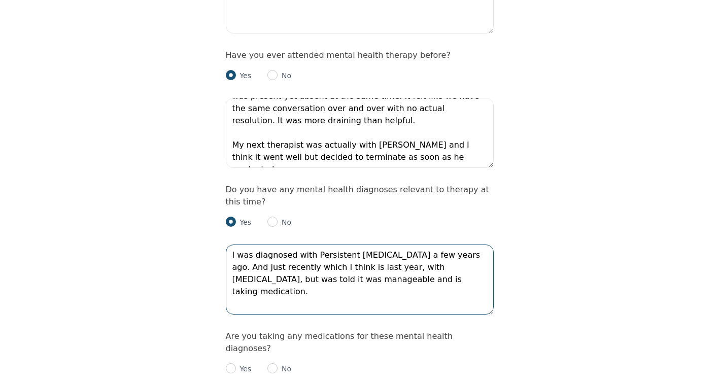
scroll to position [1134, 0]
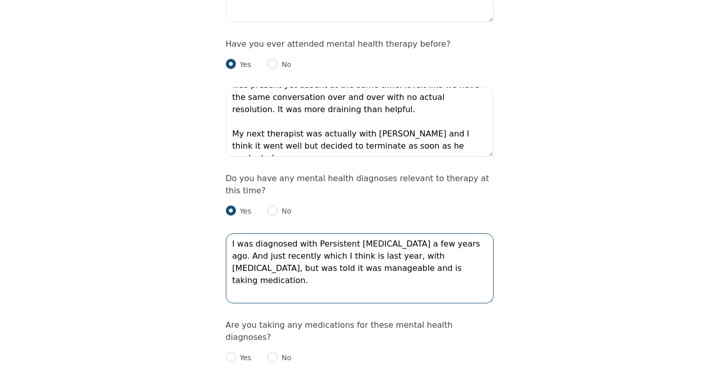
type textarea "I was diagnosed with Persistent [MEDICAL_DATA] a few years ago. And just recent…"
click at [232, 352] on input "radio" at bounding box center [231, 357] width 10 height 10
radio input "true"
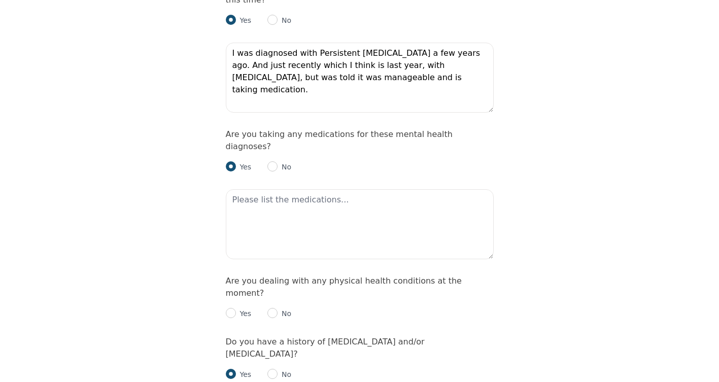
scroll to position [1337, 0]
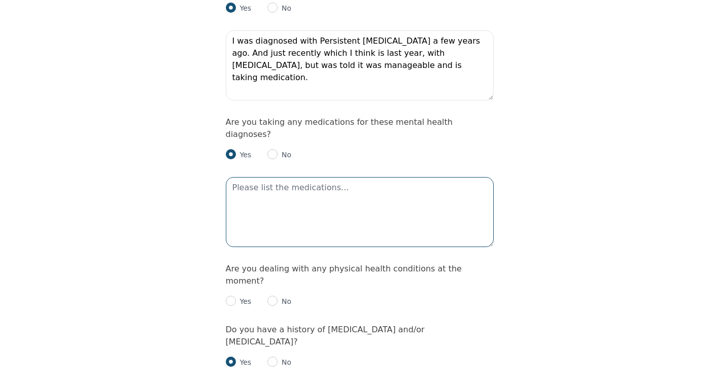
click at [294, 177] on textarea at bounding box center [360, 212] width 268 height 70
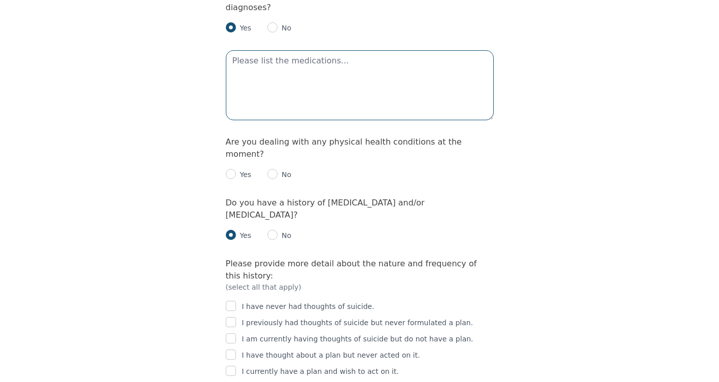
scroll to position [1466, 0]
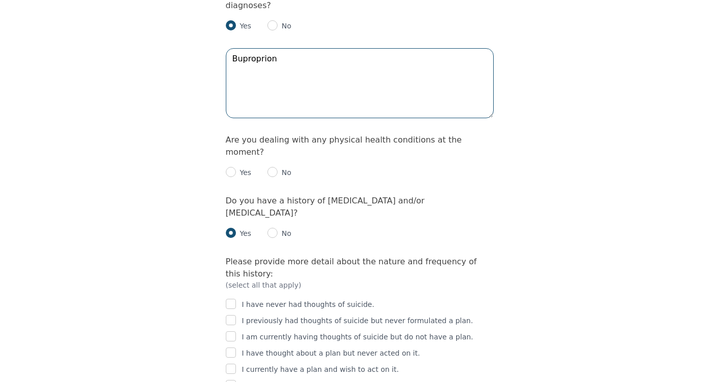
type textarea "Buproprion"
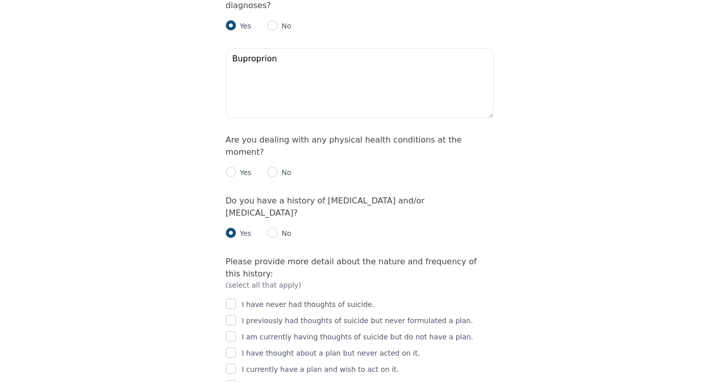
click at [274, 167] on input "radio" at bounding box center [272, 172] width 10 height 10
radio input "true"
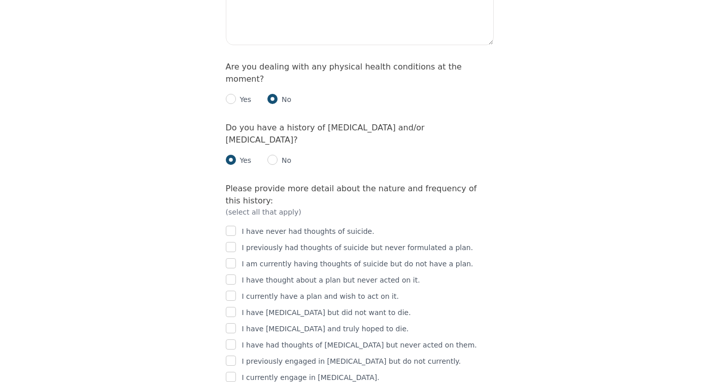
scroll to position [1543, 0]
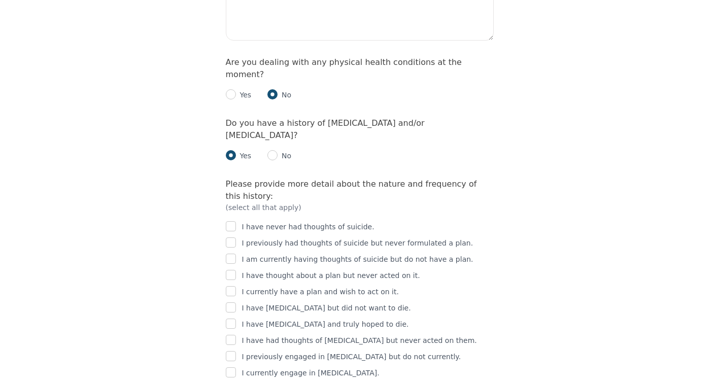
click at [230, 351] on input "checkbox" at bounding box center [231, 356] width 10 height 10
checkbox input "true"
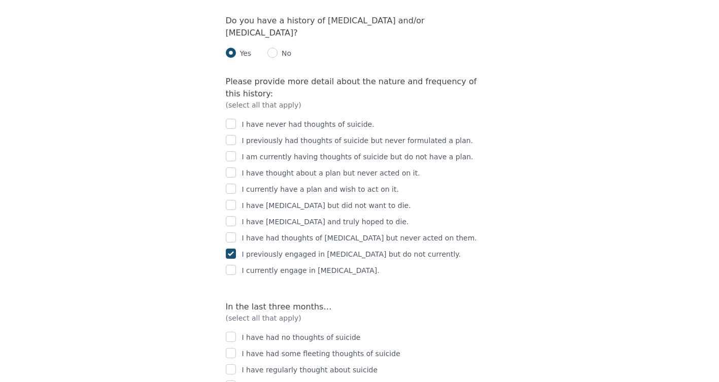
scroll to position [1651, 0]
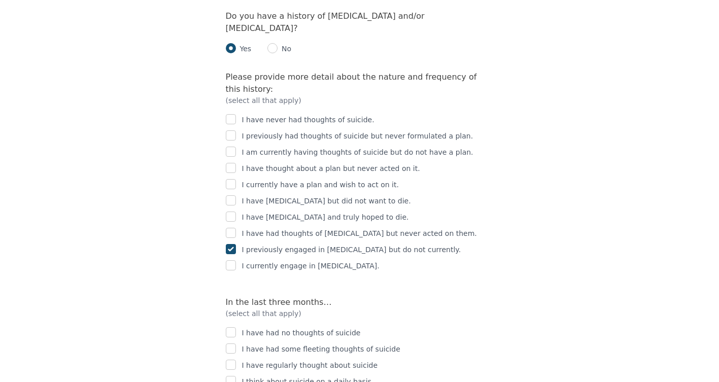
click at [229, 327] on input "checkbox" at bounding box center [231, 332] width 10 height 10
checkbox input "true"
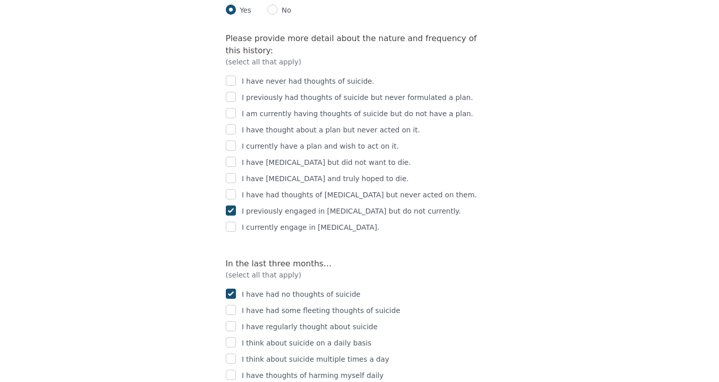
scroll to position [1701, 0]
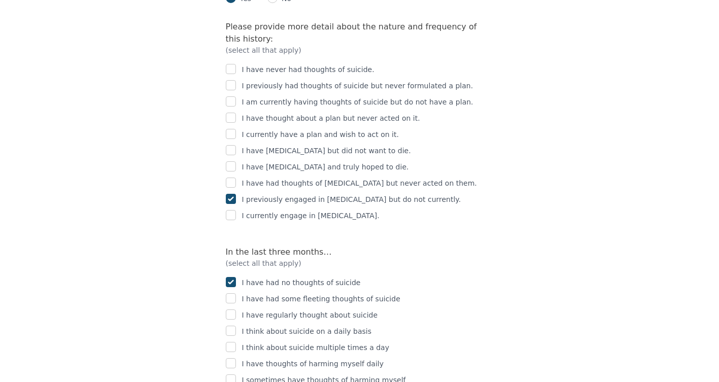
checkbox input "true"
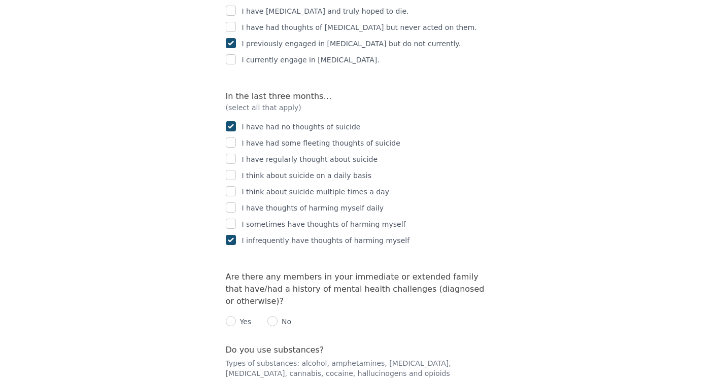
scroll to position [1861, 0]
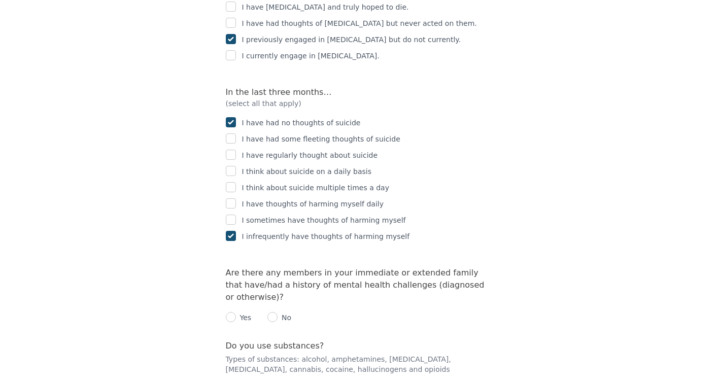
click at [271, 312] on input "radio" at bounding box center [272, 317] width 10 height 10
radio input "true"
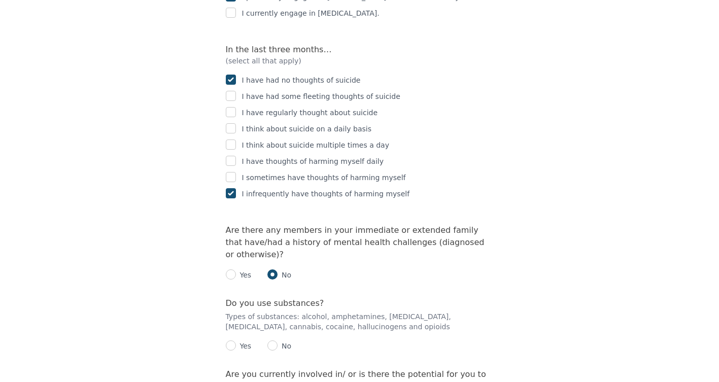
scroll to position [1925, 0]
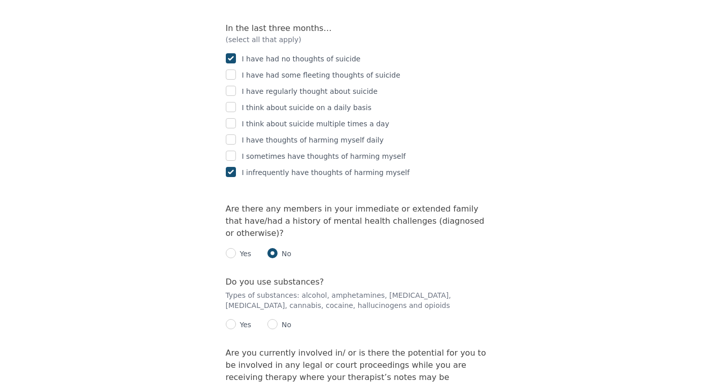
click at [272, 319] on input "radio" at bounding box center [272, 324] width 10 height 10
radio input "true"
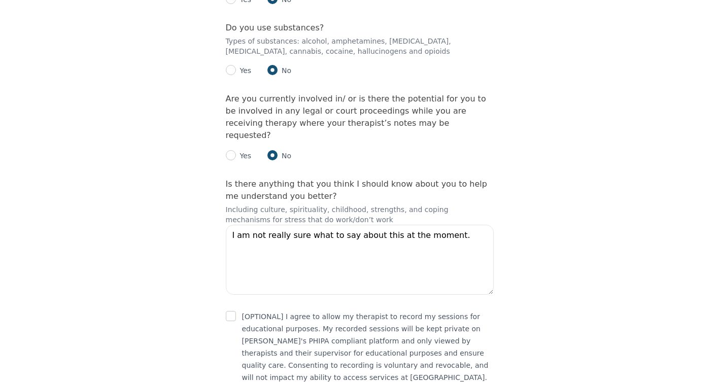
scroll to position [2178, 0]
click at [229, 312] on input "checkbox" at bounding box center [231, 317] width 10 height 10
checkbox input "true"
